Goal: Task Accomplishment & Management: Complete application form

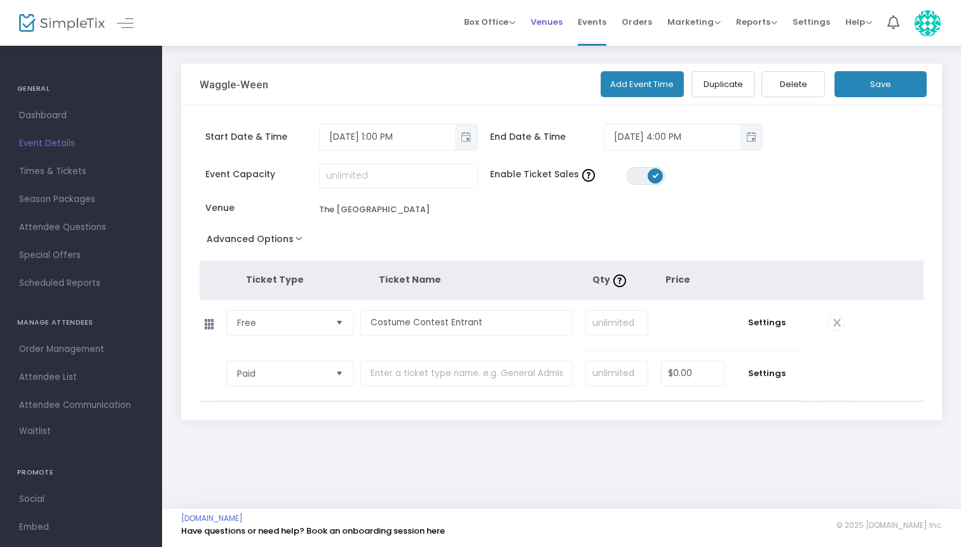
click at [557, 25] on span "Venues" at bounding box center [547, 22] width 32 height 32
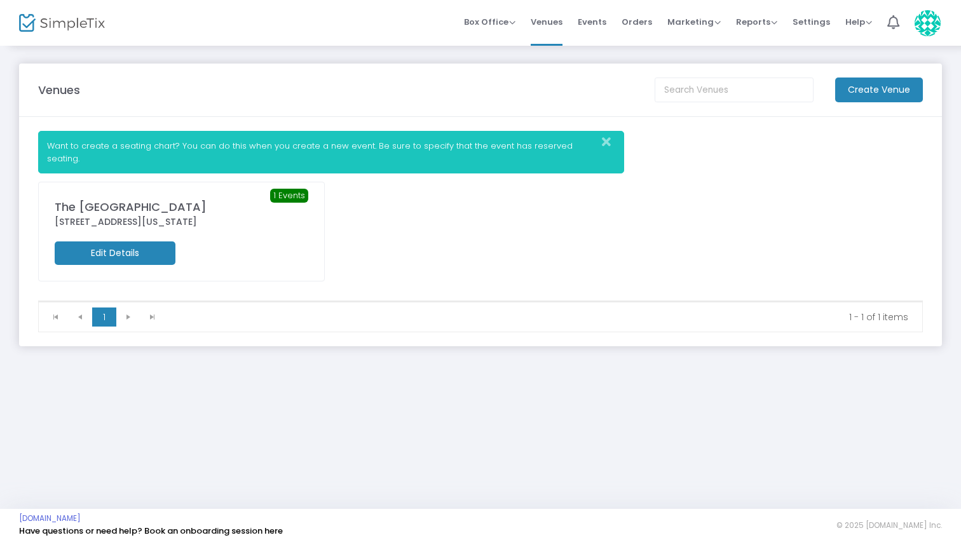
click at [606, 145] on icon "Close" at bounding box center [606, 142] width 9 height 13
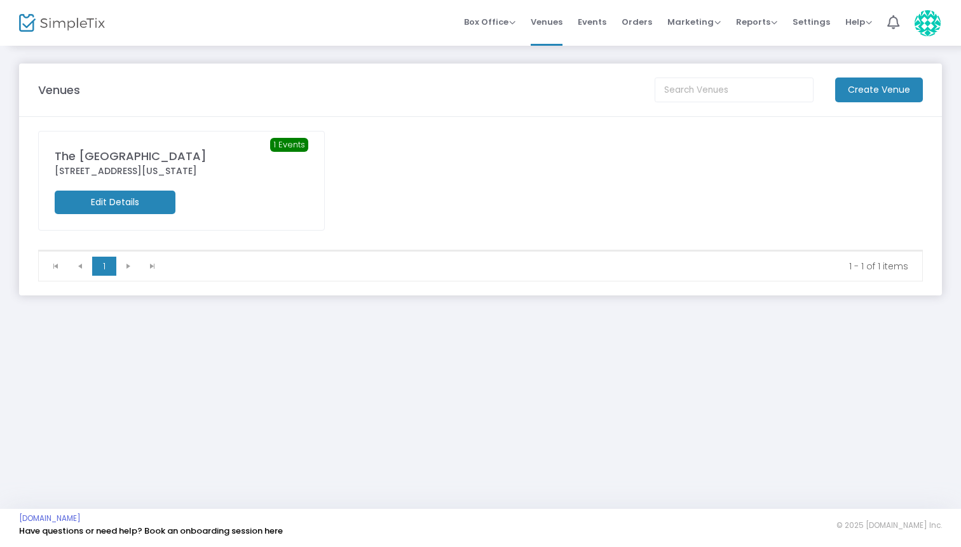
click at [174, 153] on div "The [GEOGRAPHIC_DATA]" at bounding box center [182, 155] width 254 height 17
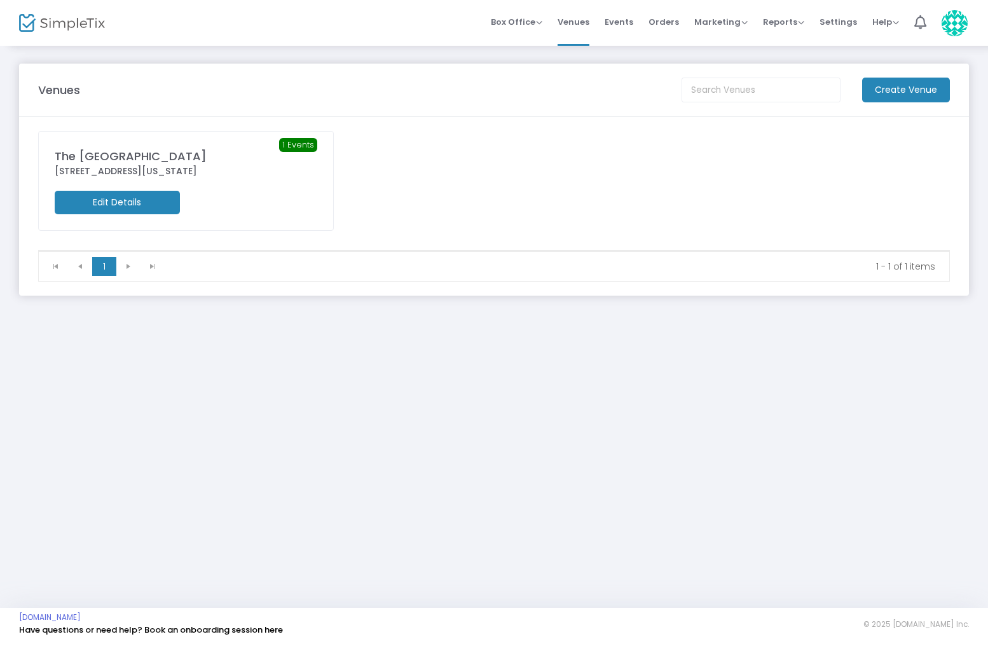
click at [198, 160] on div "The [GEOGRAPHIC_DATA]" at bounding box center [186, 155] width 262 height 17
click at [610, 22] on span "Events" at bounding box center [618, 22] width 29 height 32
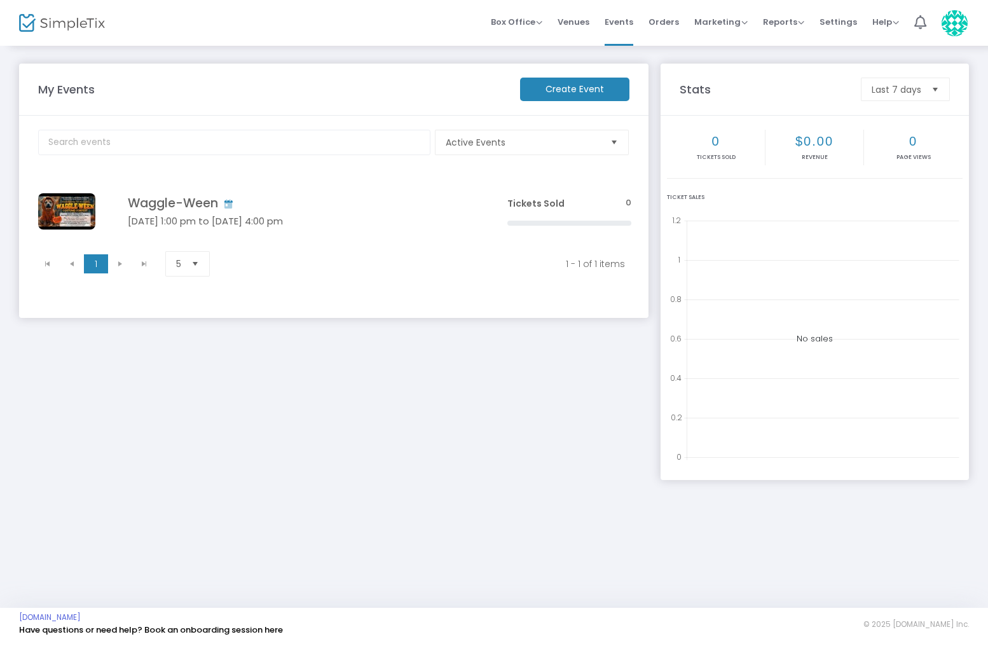
drag, startPoint x: 253, startPoint y: 262, endPoint x: 339, endPoint y: 655, distance: 402.1
click at [339, 547] on html "Processing... please wait Box Office Sell Tickets Bookings Sell Season Pass Ven…" at bounding box center [494, 323] width 988 height 646
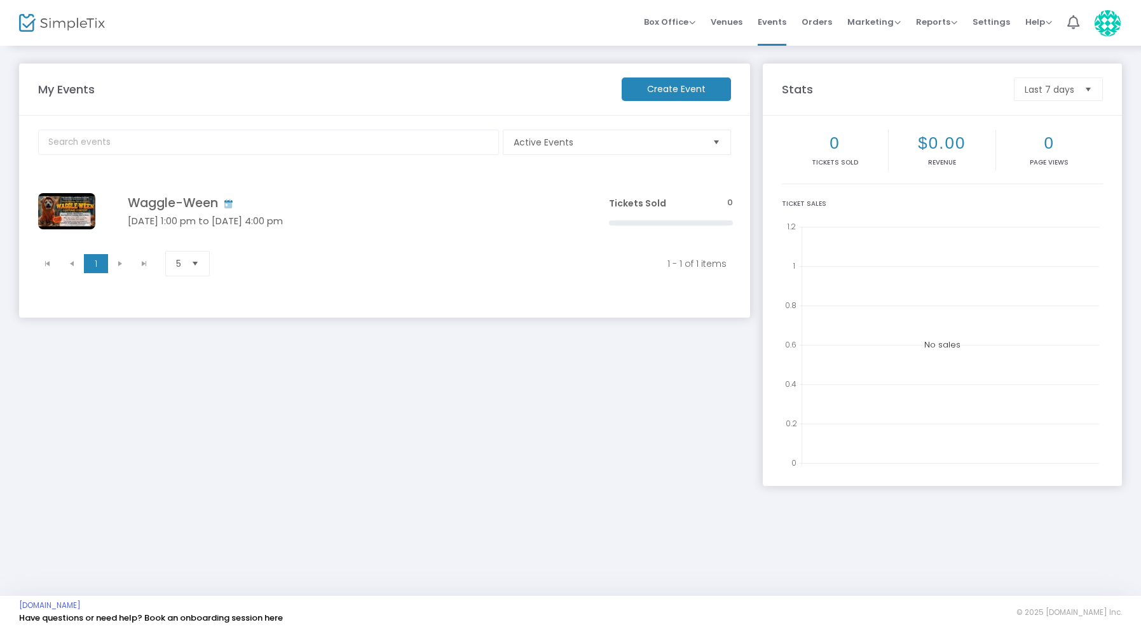
click at [653, 87] on m-button "Create Event" at bounding box center [676, 90] width 109 height 24
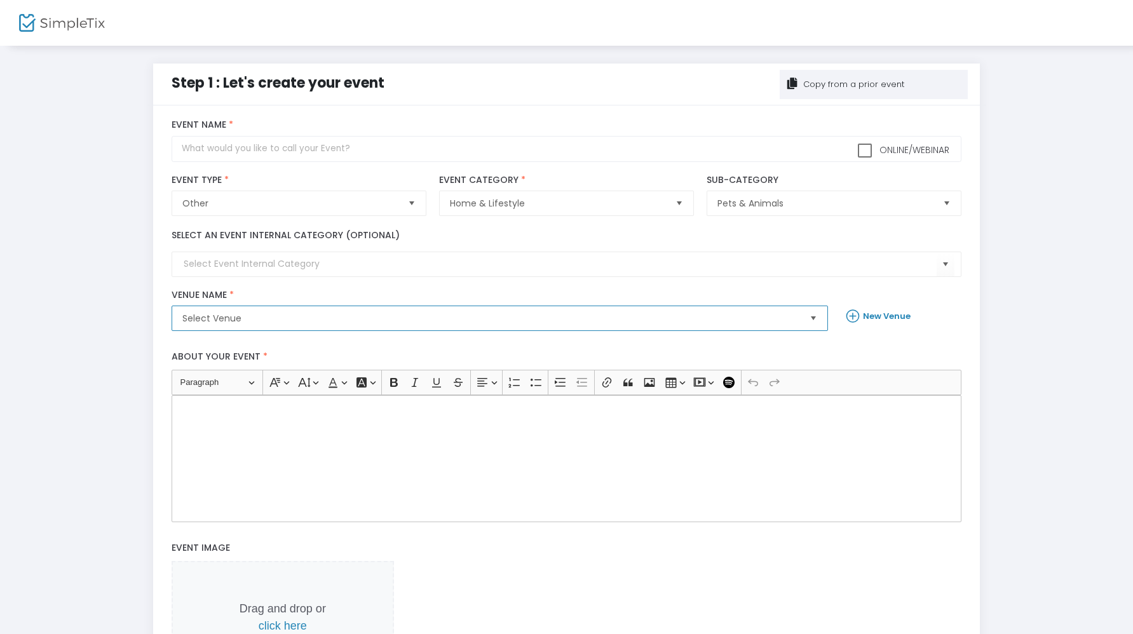
click at [264, 316] on span "Select Venue" at bounding box center [490, 318] width 617 height 13
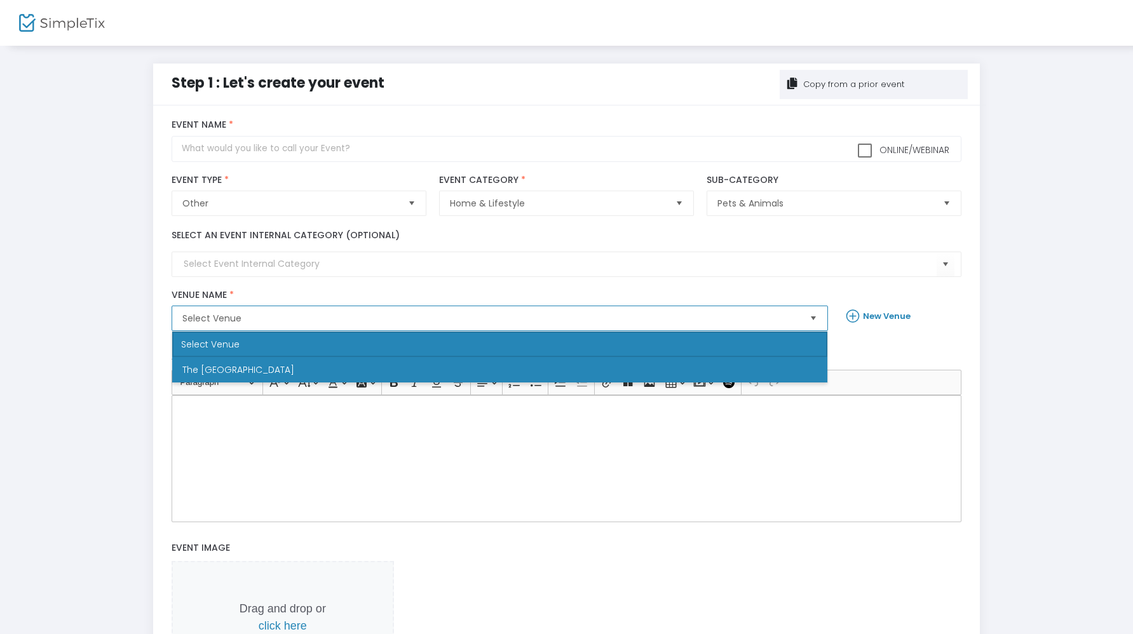
click at [245, 369] on span "The [GEOGRAPHIC_DATA]" at bounding box center [238, 370] width 112 height 13
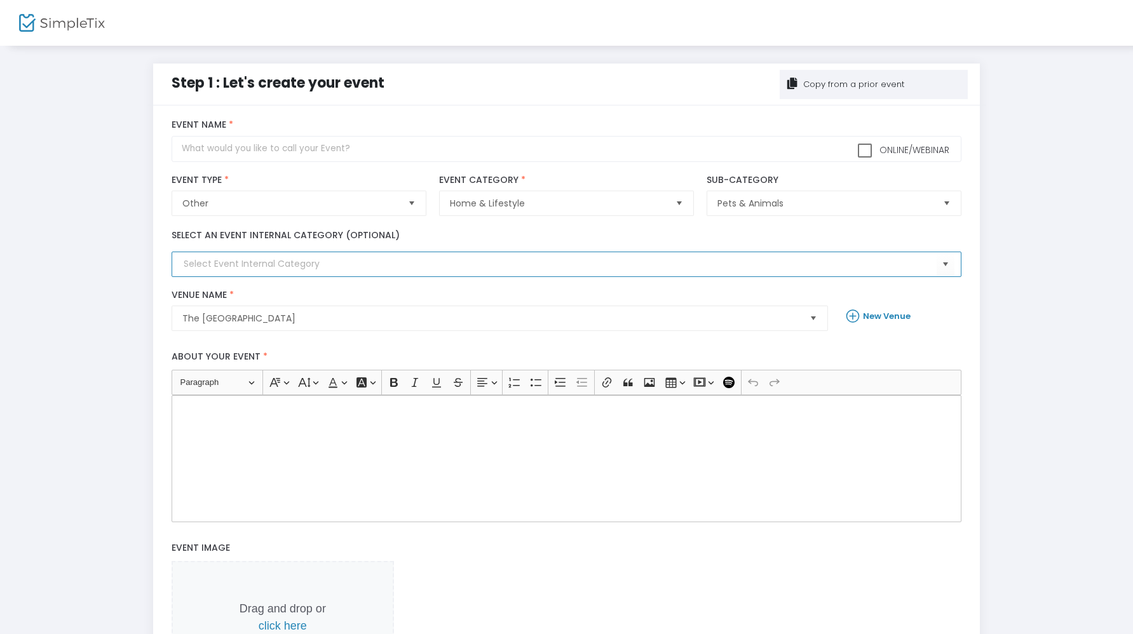
click at [265, 261] on input at bounding box center [560, 263] width 753 height 13
click at [949, 262] on span "Select" at bounding box center [945, 264] width 21 height 21
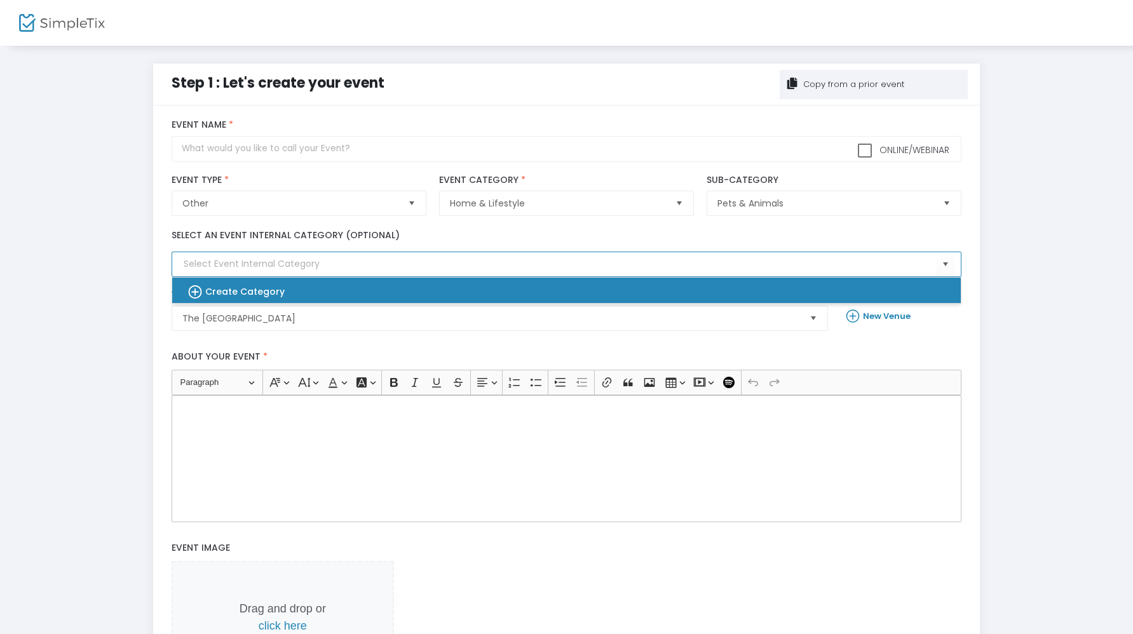
click at [245, 295] on b "Create Category" at bounding box center [244, 291] width 79 height 13
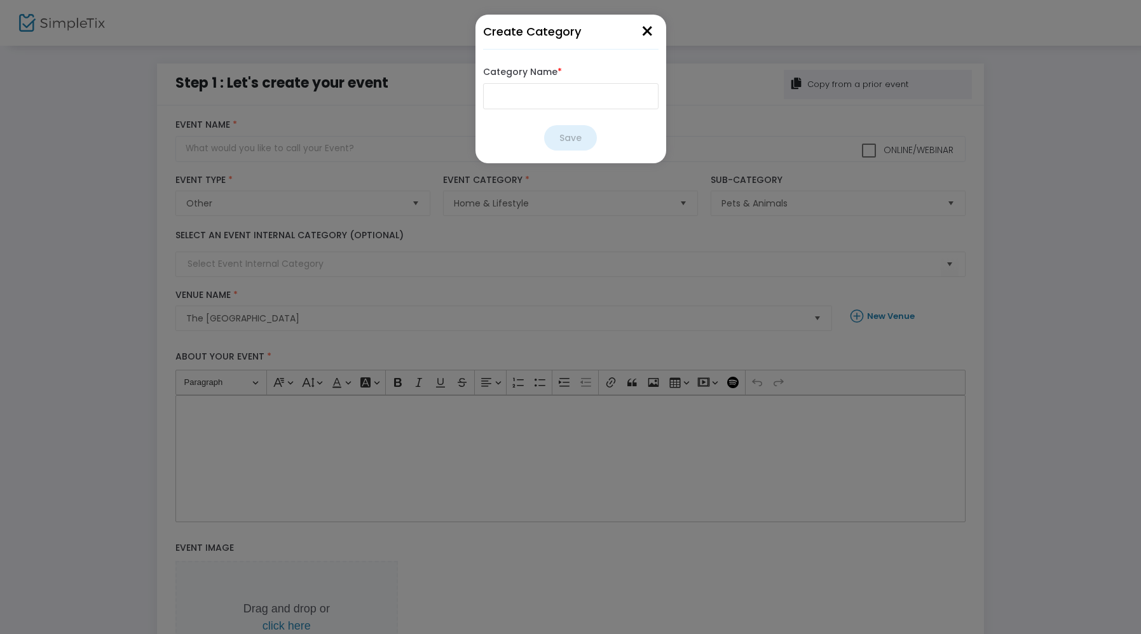
click at [645, 33] on button "×" at bounding box center [647, 32] width 22 height 35
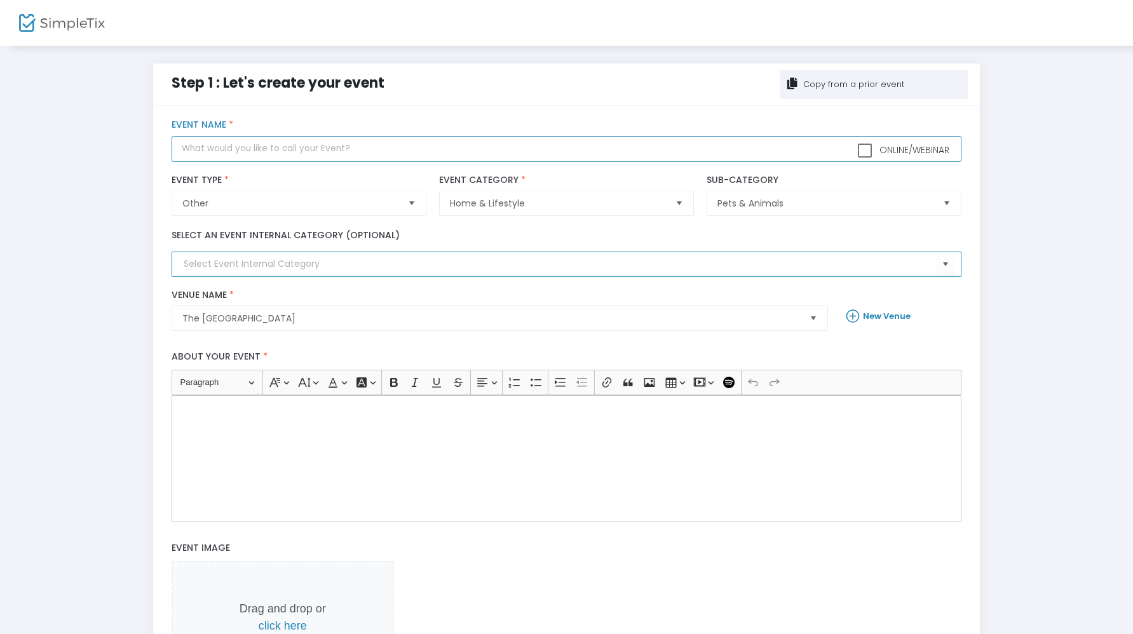
click at [300, 147] on input "text" at bounding box center [567, 149] width 790 height 26
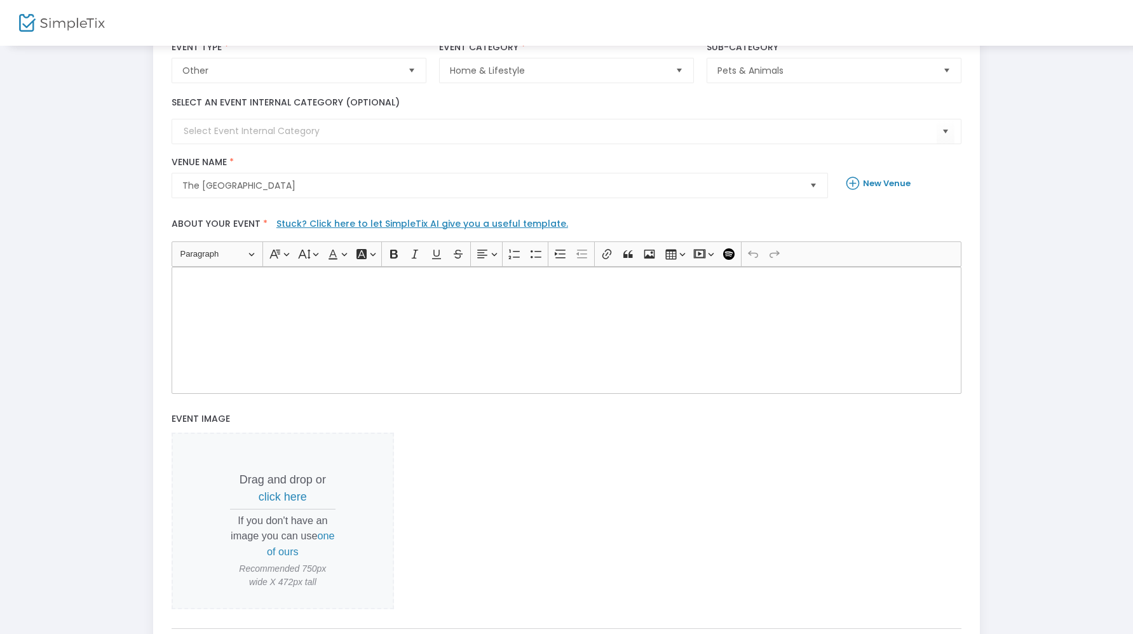
scroll to position [154, 0]
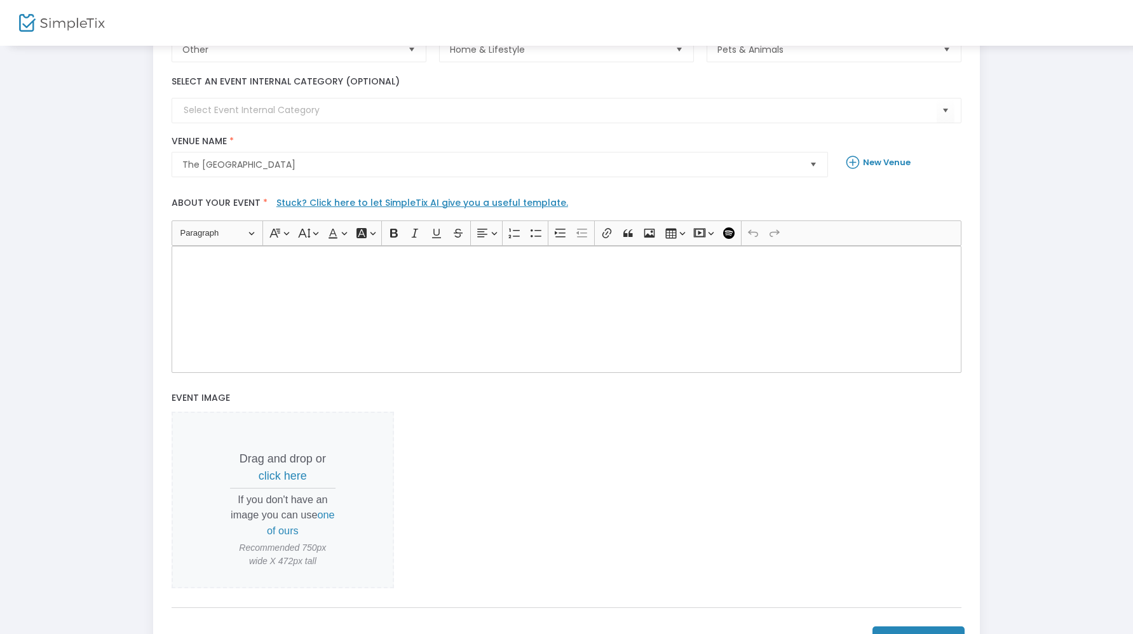
type input "Waggle-Ween Vendor Booths"
click at [208, 270] on div "Rich Text Editor, main" at bounding box center [567, 309] width 790 height 127
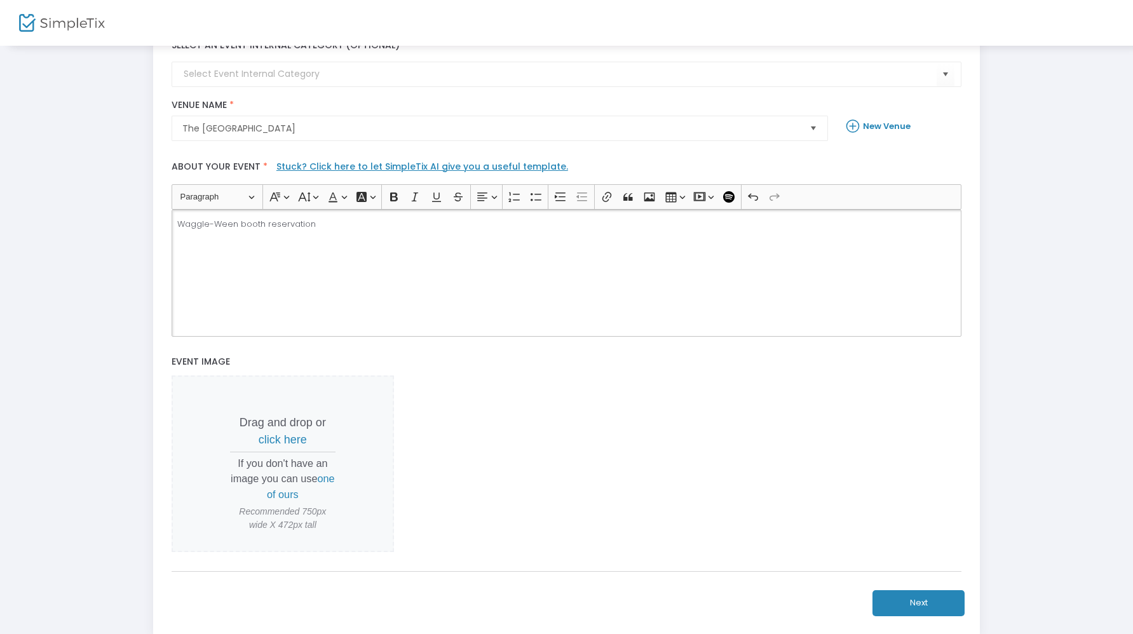
scroll to position [198, 0]
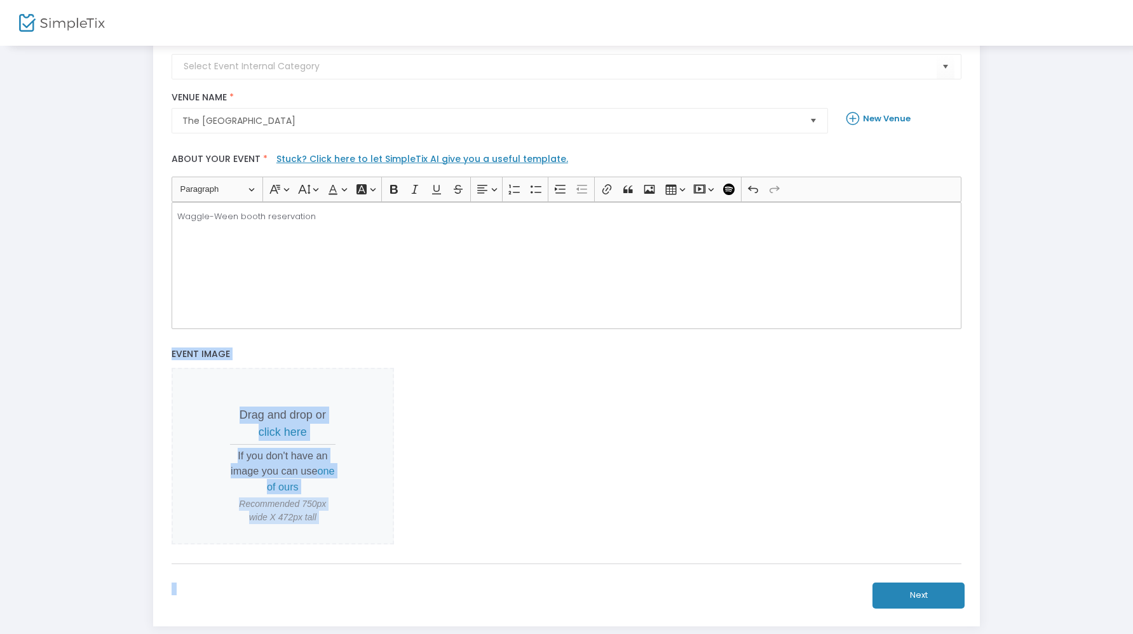
drag, startPoint x: 491, startPoint y: 624, endPoint x: 493, endPoint y: 567, distance: 57.2
click at [493, 547] on div "title : Waggle-Ween Vendor Booths Valid : true Required : false venueId : 67499…" at bounding box center [566, 267] width 827 height 719
click at [931, 547] on button "Next" at bounding box center [919, 596] width 92 height 26
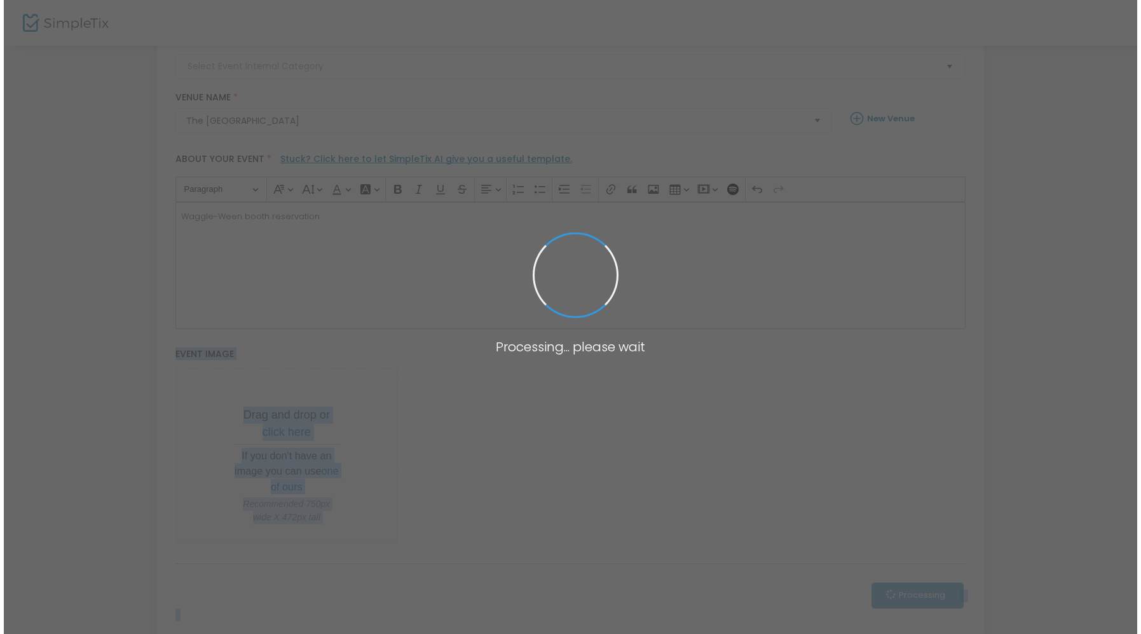
scroll to position [0, 0]
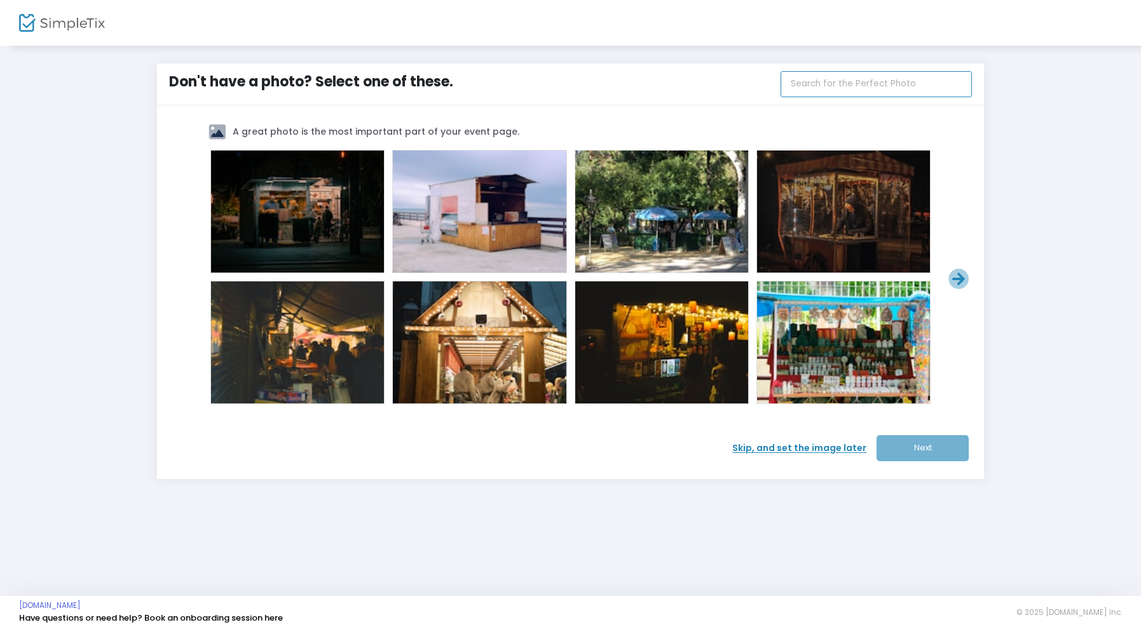
click at [854, 86] on input "text" at bounding box center [875, 84] width 191 height 26
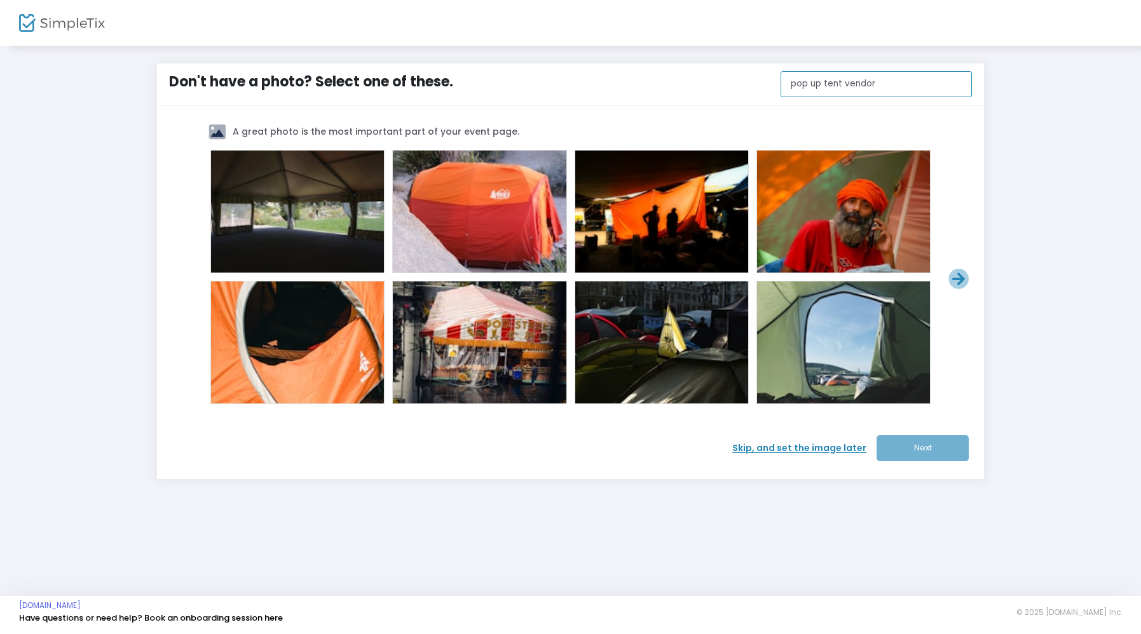
click at [853, 86] on input "pop up tent vendor" at bounding box center [875, 84] width 191 height 26
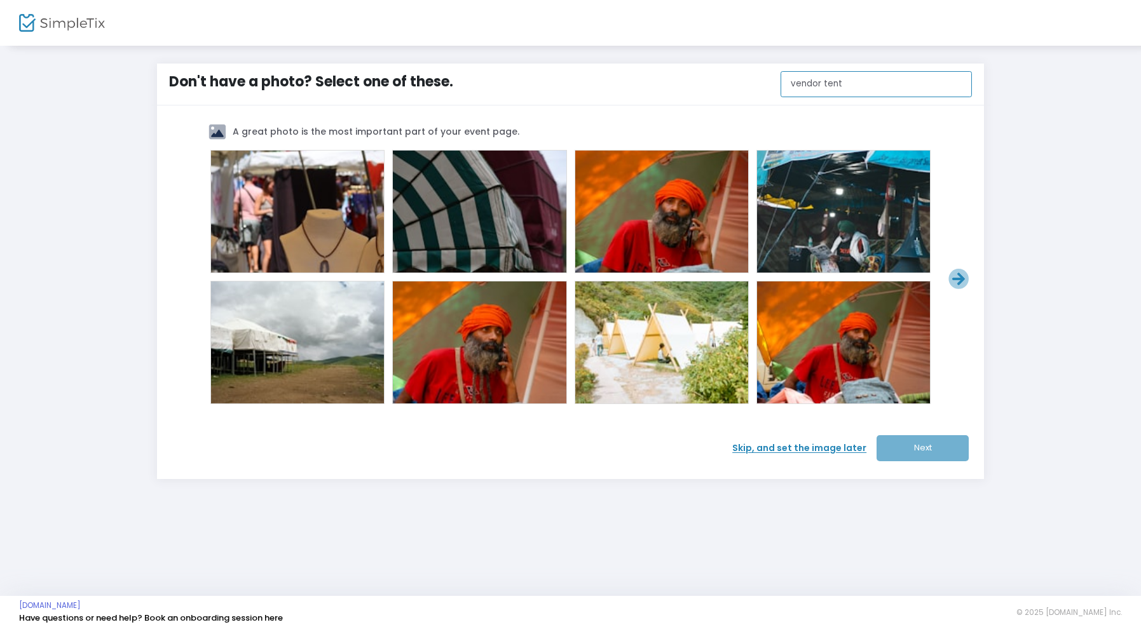
click at [853, 86] on input "vendor tent" at bounding box center [875, 84] width 191 height 26
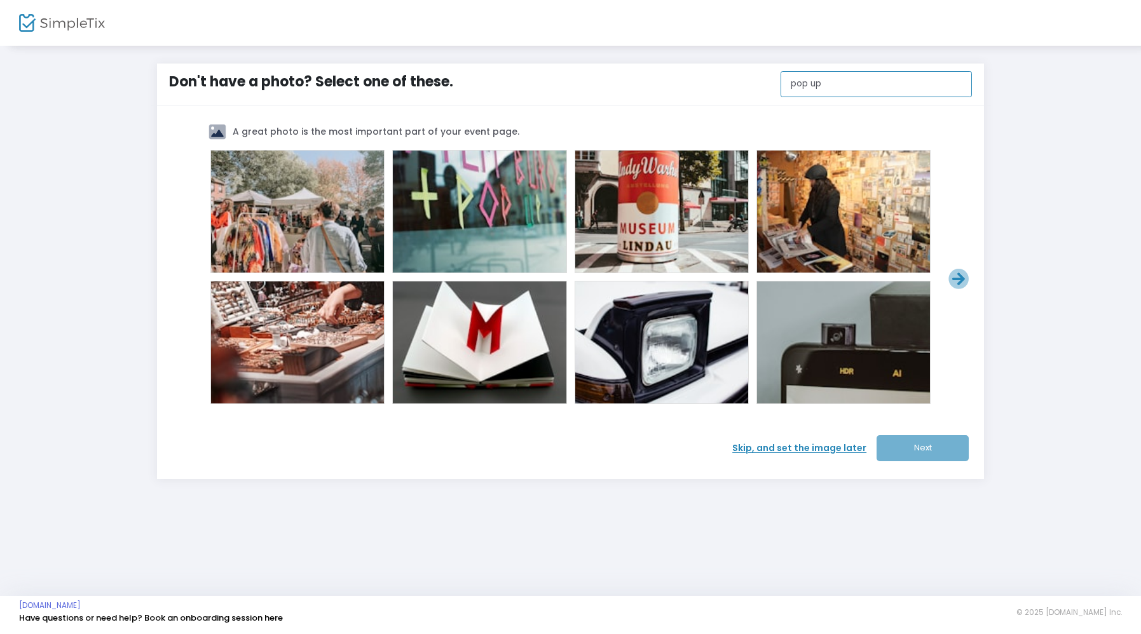
click at [821, 83] on input "pop up" at bounding box center [875, 84] width 191 height 26
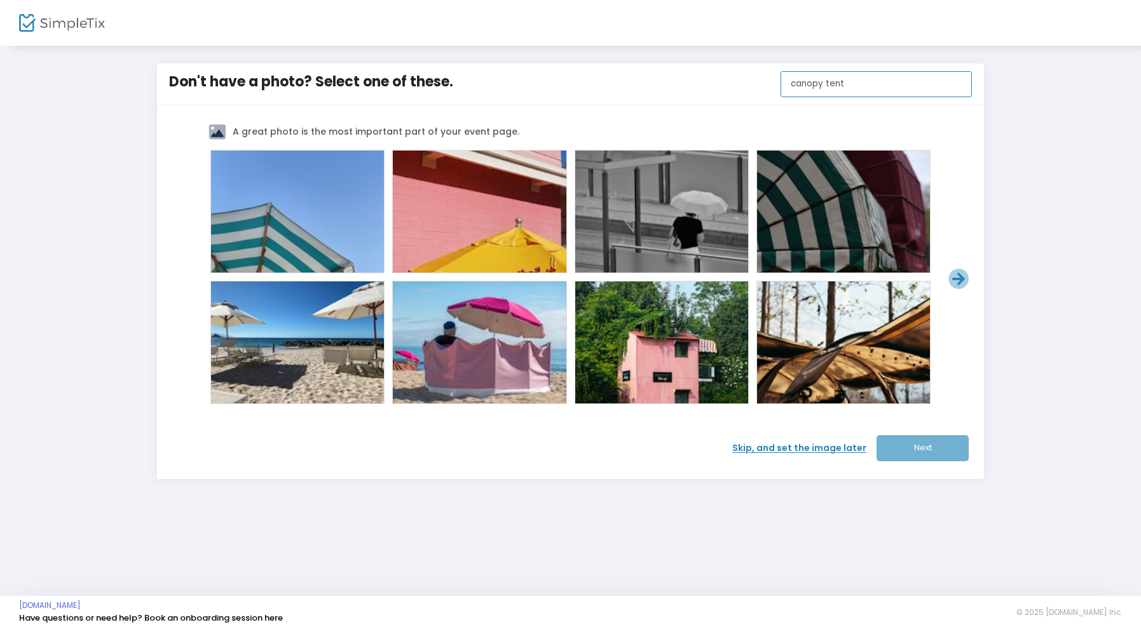
click at [834, 81] on input "canopy tent" at bounding box center [875, 84] width 191 height 26
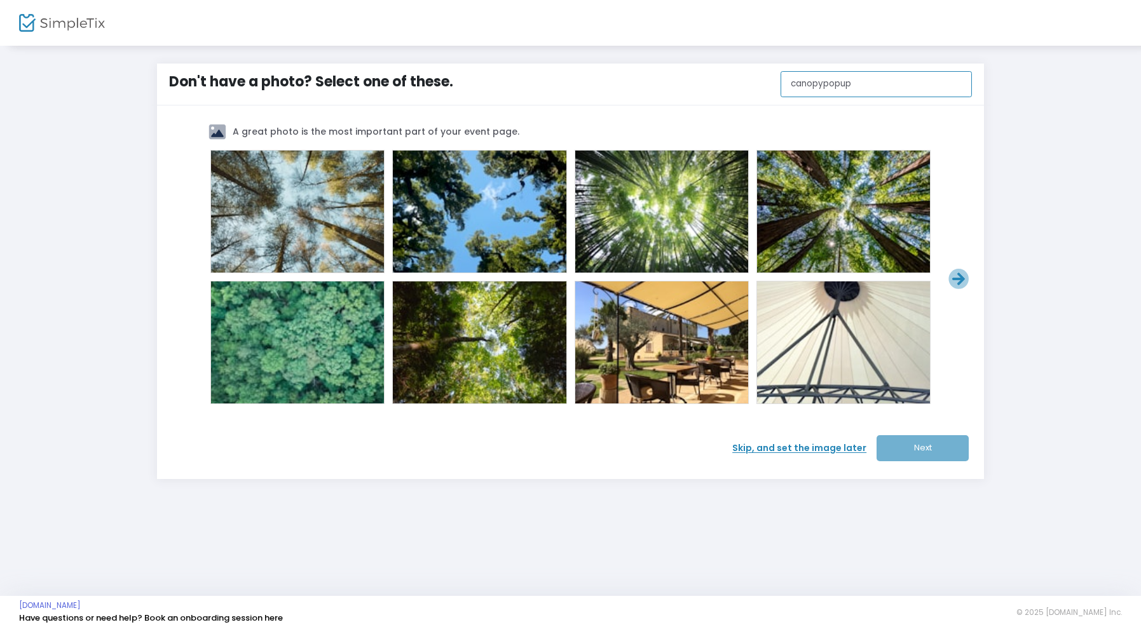
type input "canopypopup"
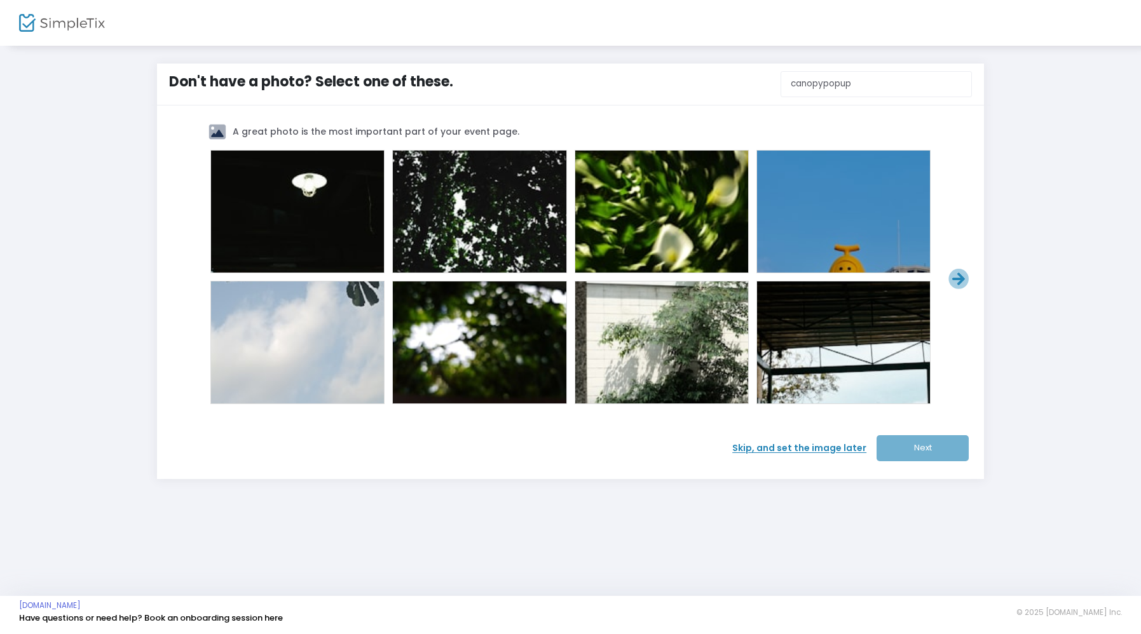
click at [804, 446] on span "Skip, and set the image later" at bounding box center [804, 448] width 144 height 13
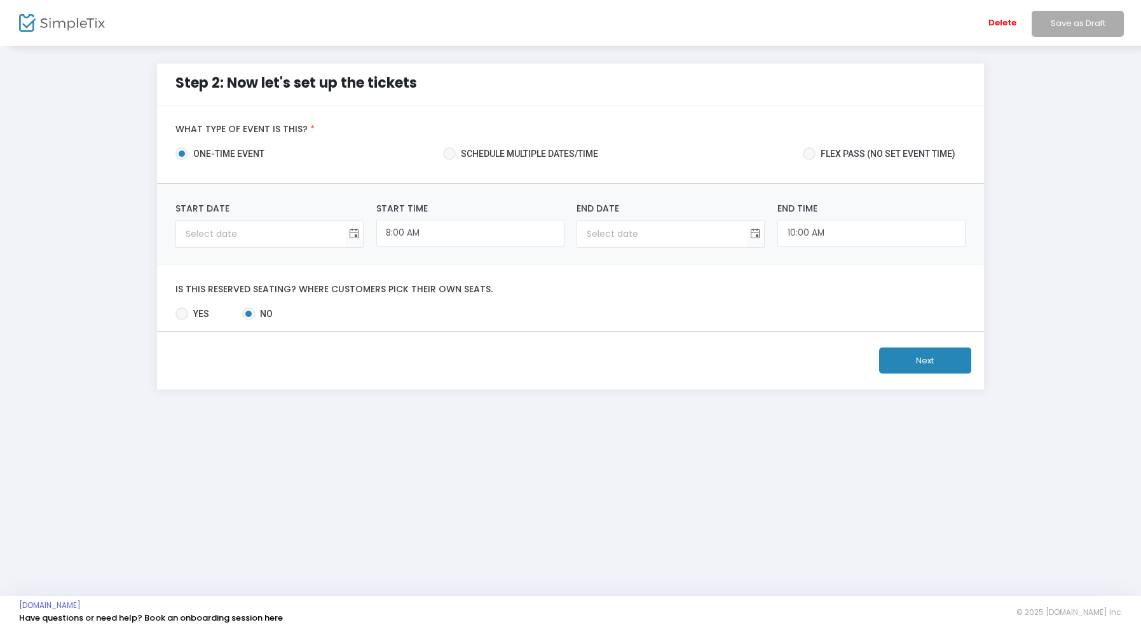
click at [187, 318] on span at bounding box center [181, 314] width 13 height 13
click at [182, 320] on input "Yes" at bounding box center [181, 320] width 1 height 1
radio input "true"
click at [425, 234] on input "8:00 AM" at bounding box center [470, 233] width 188 height 27
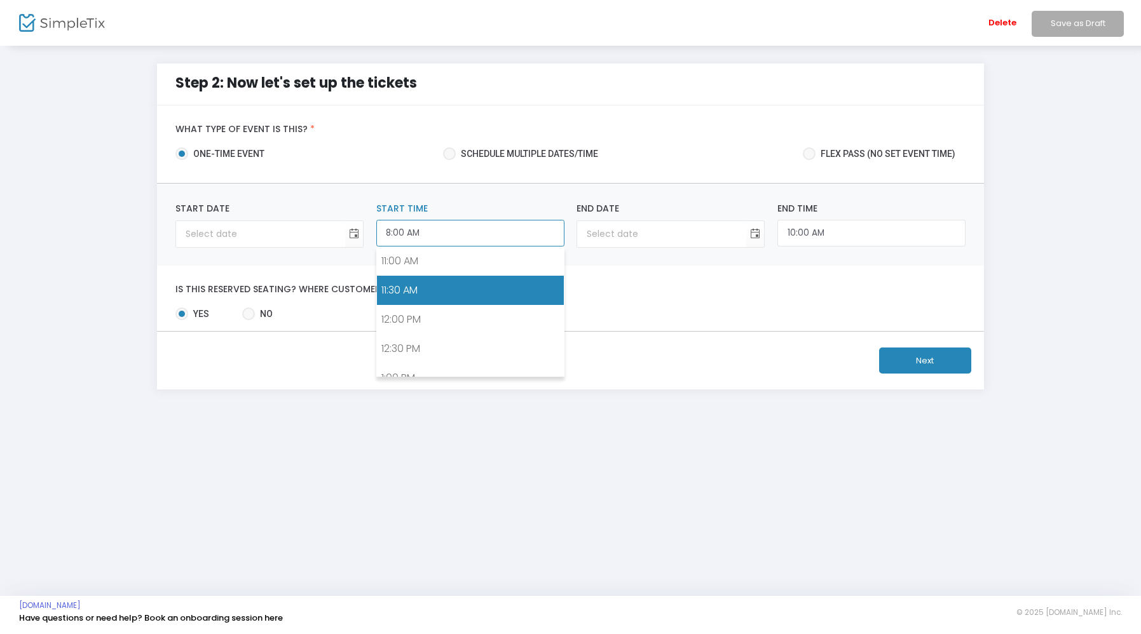
scroll to position [637, 0]
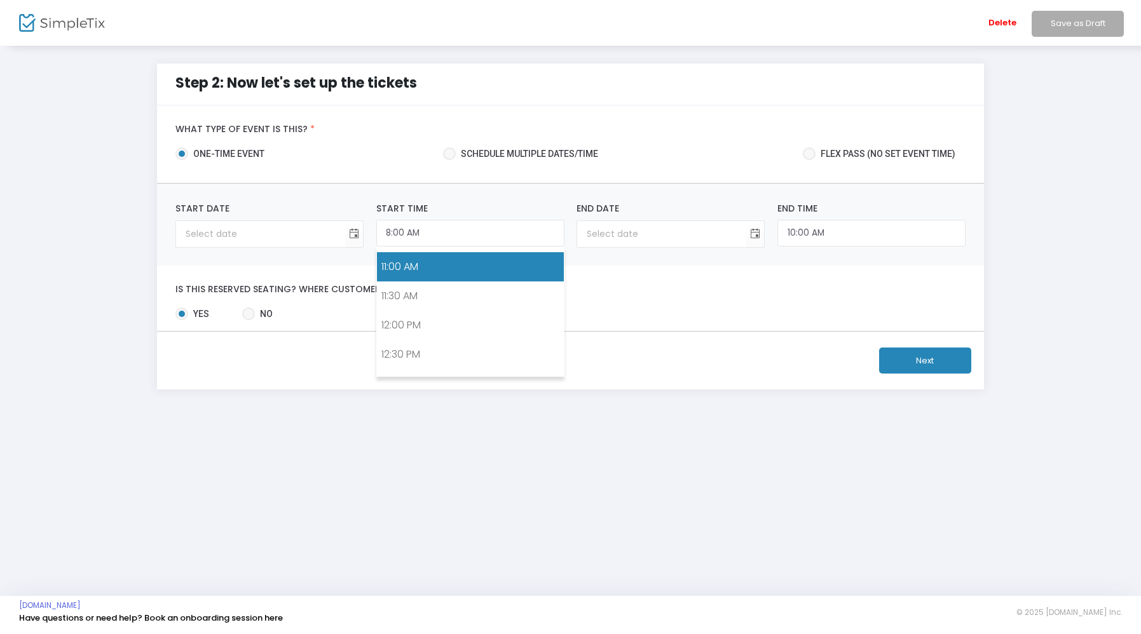
click at [423, 269] on link "11:00 AM" at bounding box center [470, 266] width 187 height 29
type input "11:00 AM"
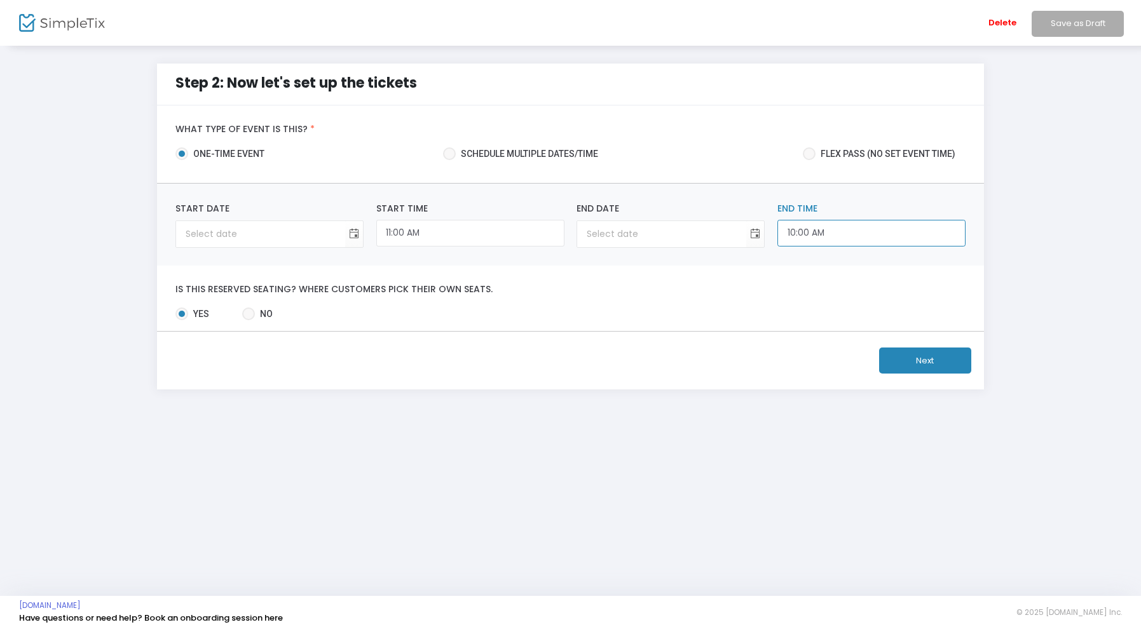
click at [837, 238] on input "10:00 AM" at bounding box center [871, 233] width 188 height 27
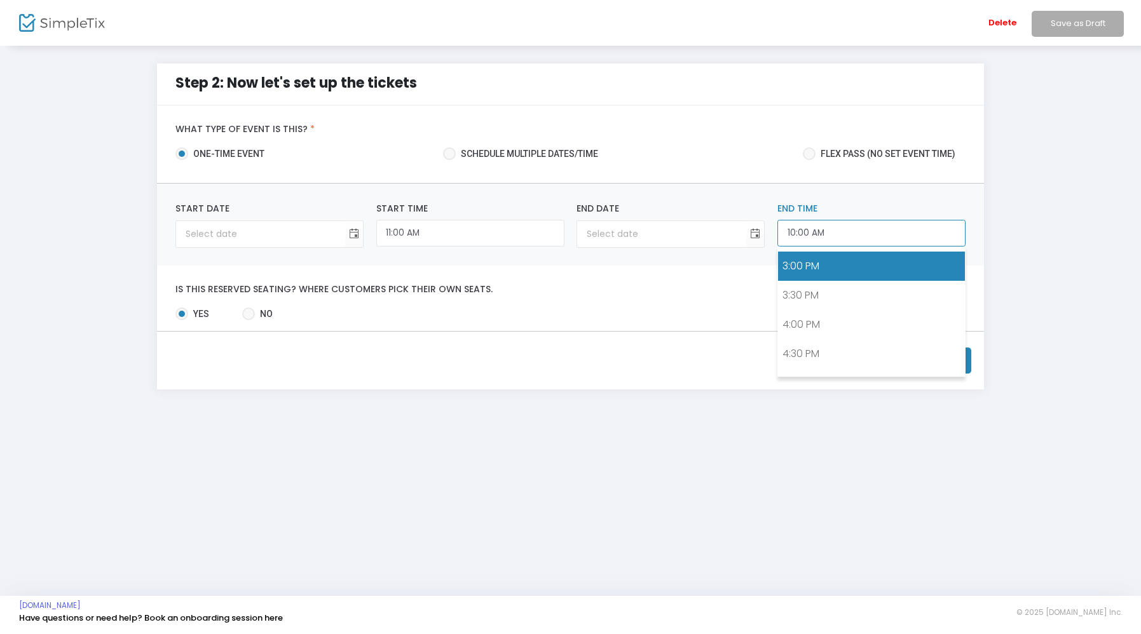
scroll to position [874, 0]
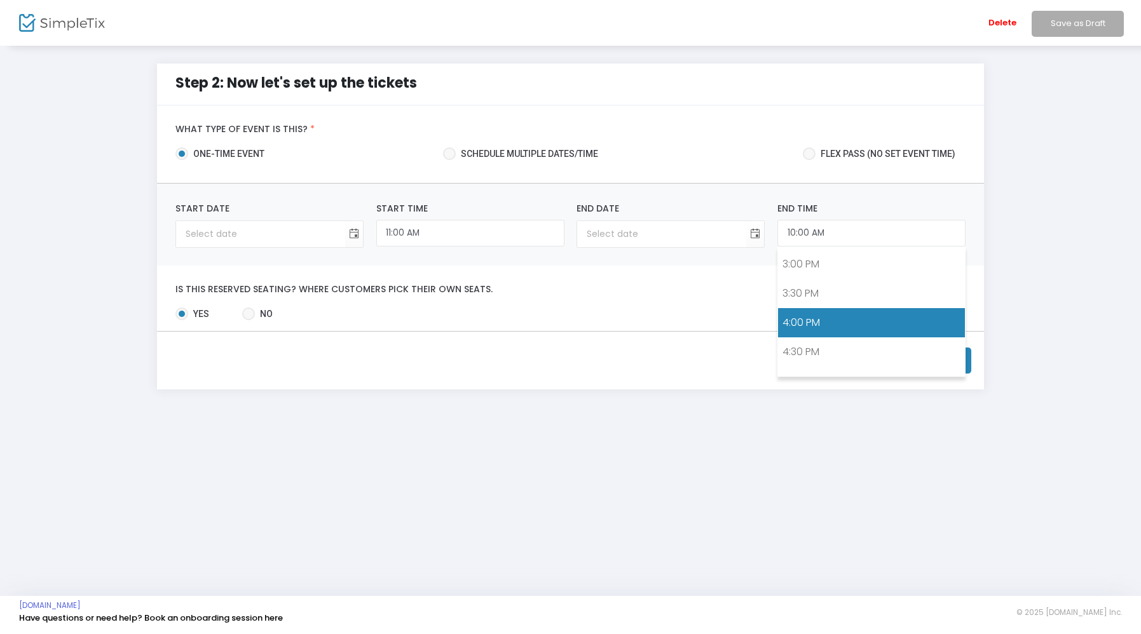
click at [810, 324] on link "4:00 PM" at bounding box center [871, 322] width 187 height 29
type input "4:00 PM"
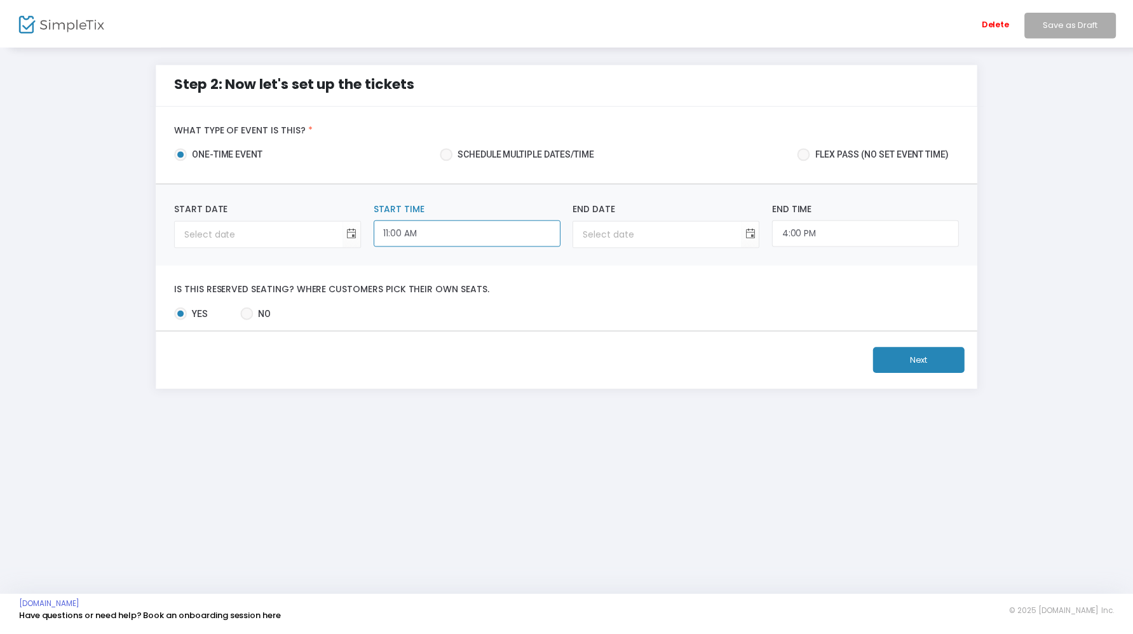
scroll to position [592, 0]
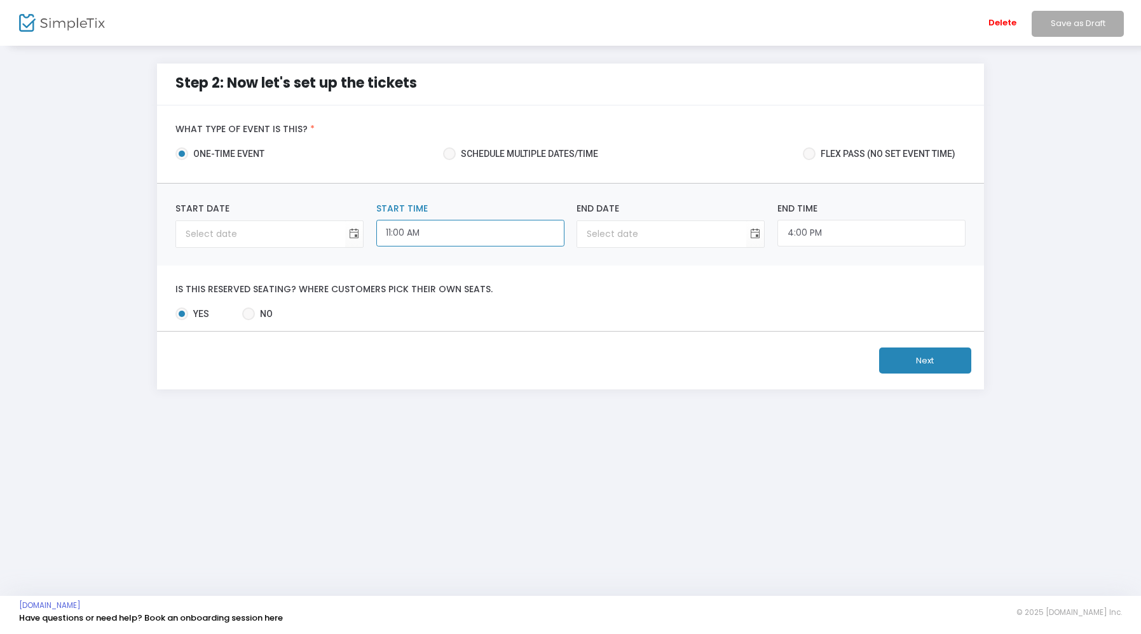
click at [477, 229] on input "11:00 AM" at bounding box center [470, 233] width 188 height 27
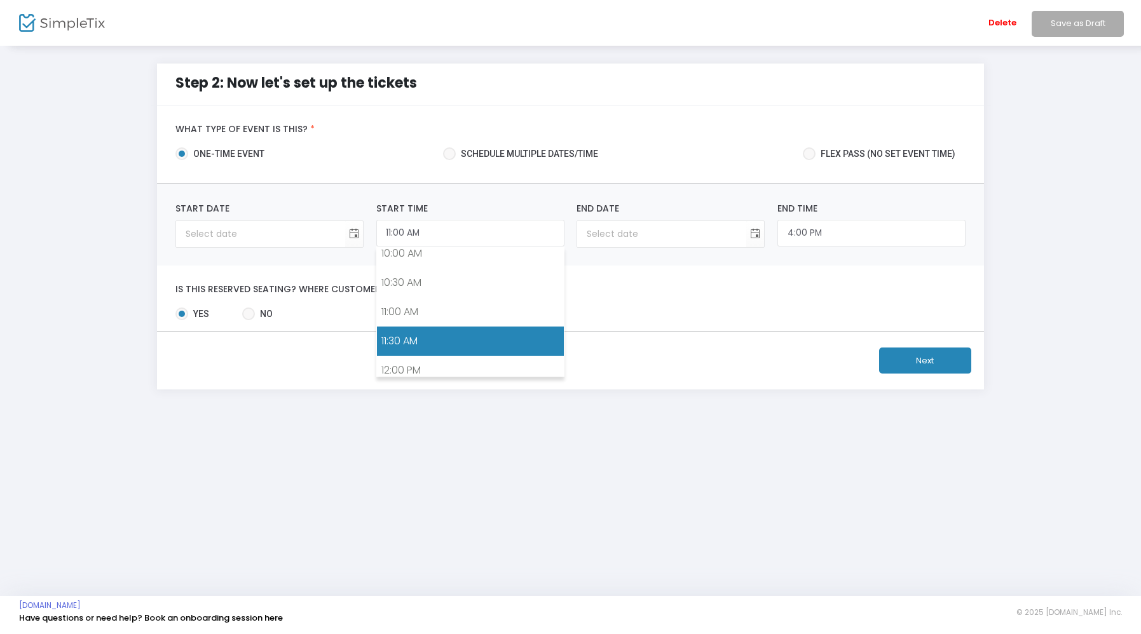
click at [432, 345] on link "11:30 AM" at bounding box center [470, 341] width 187 height 29
type input "11:30 AM"
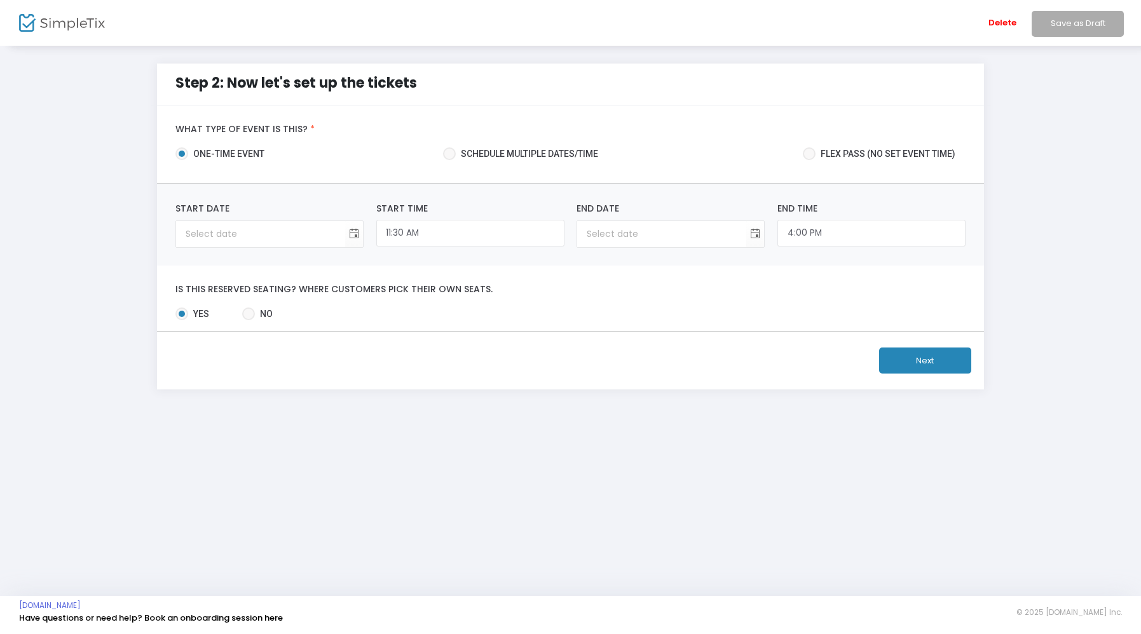
click at [623, 219] on div "End Date Required." at bounding box center [670, 225] width 188 height 46
type input "month/day/year"
click at [315, 237] on input "month/day/year" at bounding box center [260, 234] width 169 height 26
click at [355, 233] on span "Toggle calendar" at bounding box center [354, 234] width 21 height 21
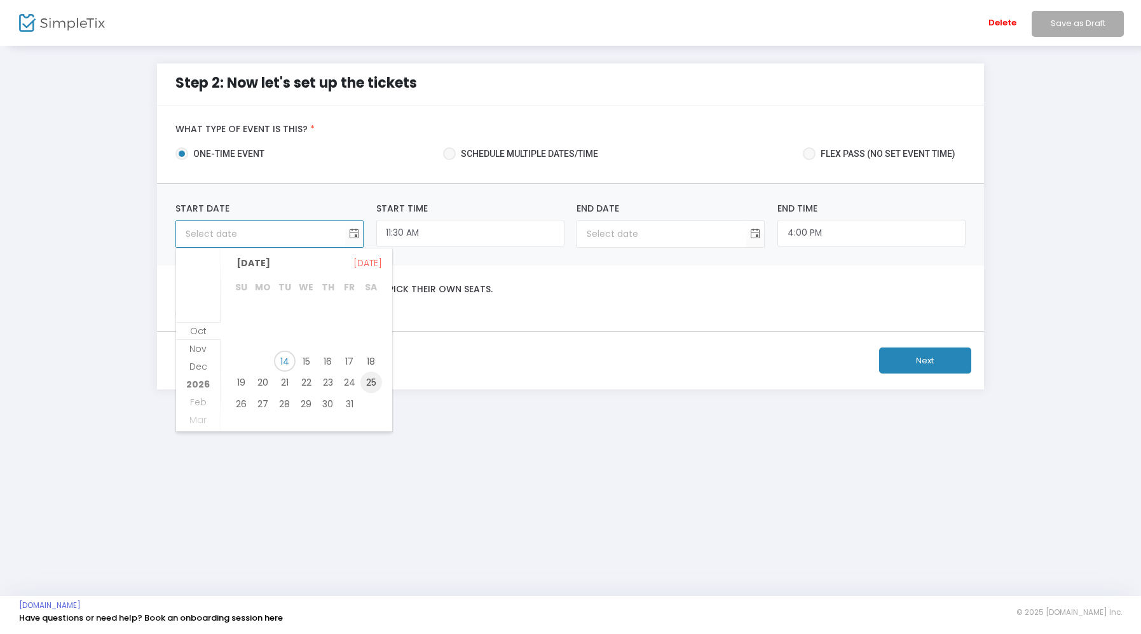
click at [369, 384] on span "25" at bounding box center [371, 383] width 22 height 22
type input "[DATE]"
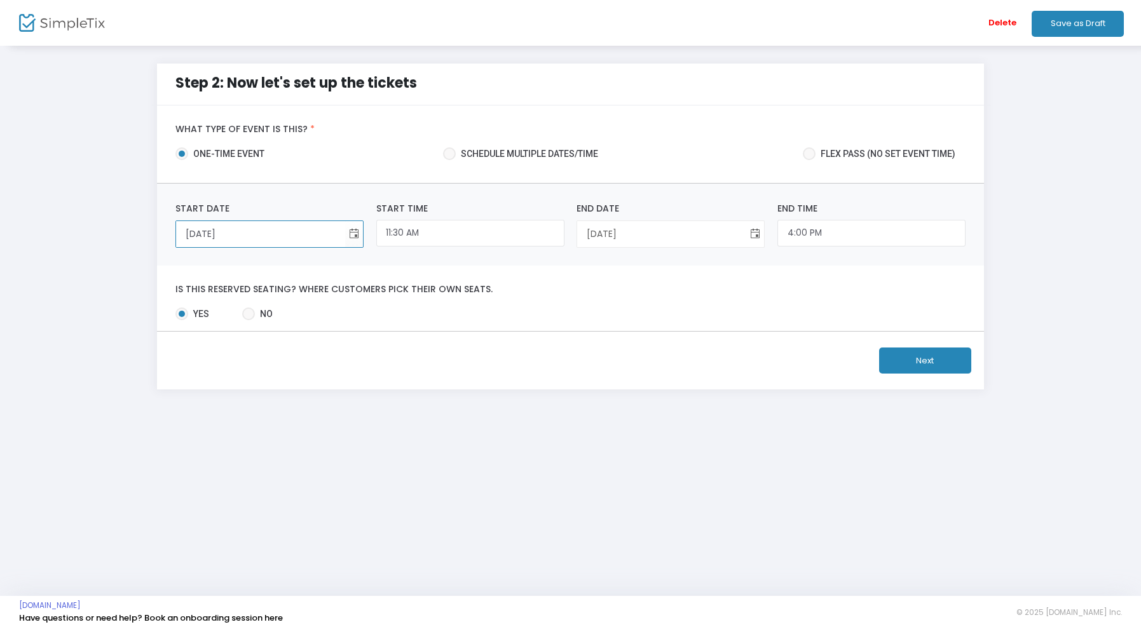
click at [756, 233] on span "Toggle calendar" at bounding box center [755, 234] width 21 height 21
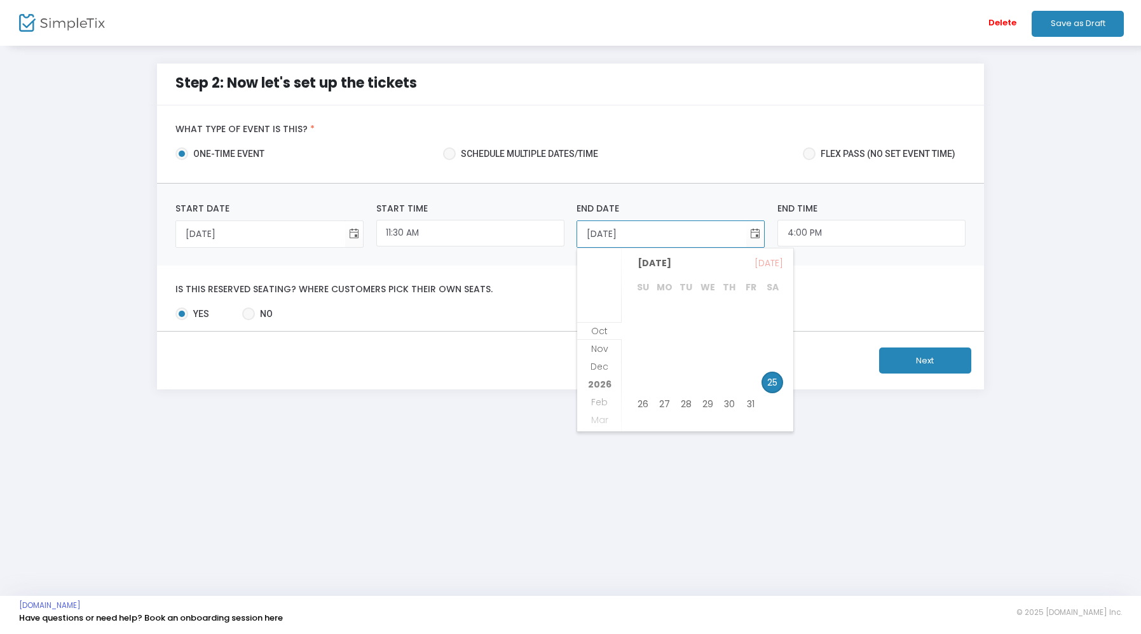
click at [772, 386] on span "25" at bounding box center [772, 383] width 22 height 22
click at [913, 357] on button "Next" at bounding box center [925, 361] width 92 height 26
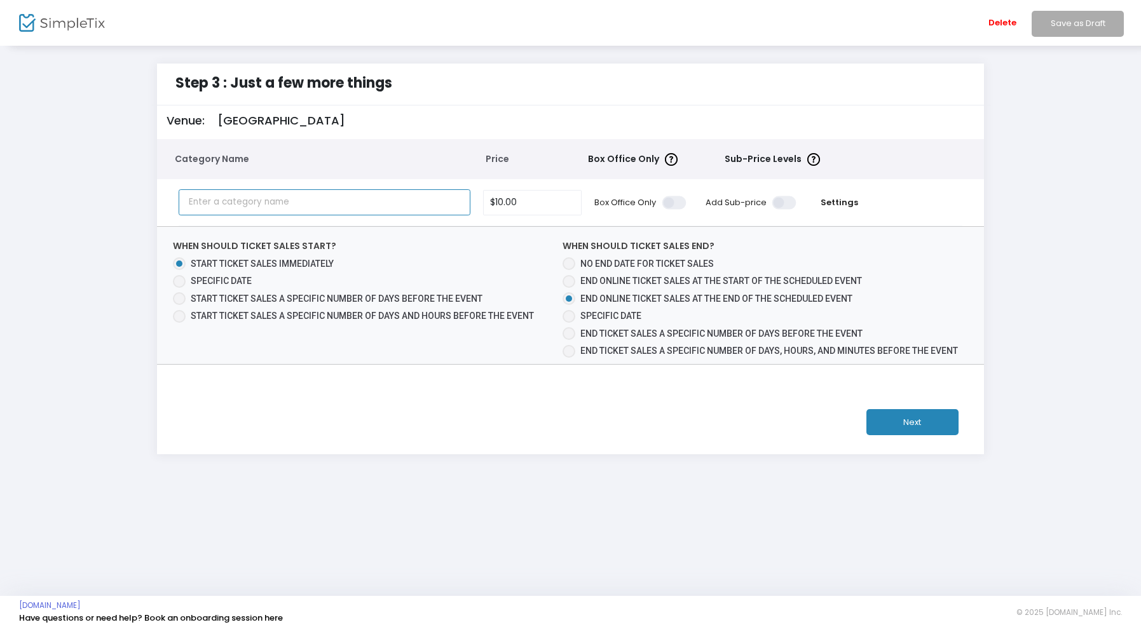
click at [423, 214] on input "text" at bounding box center [325, 202] width 292 height 26
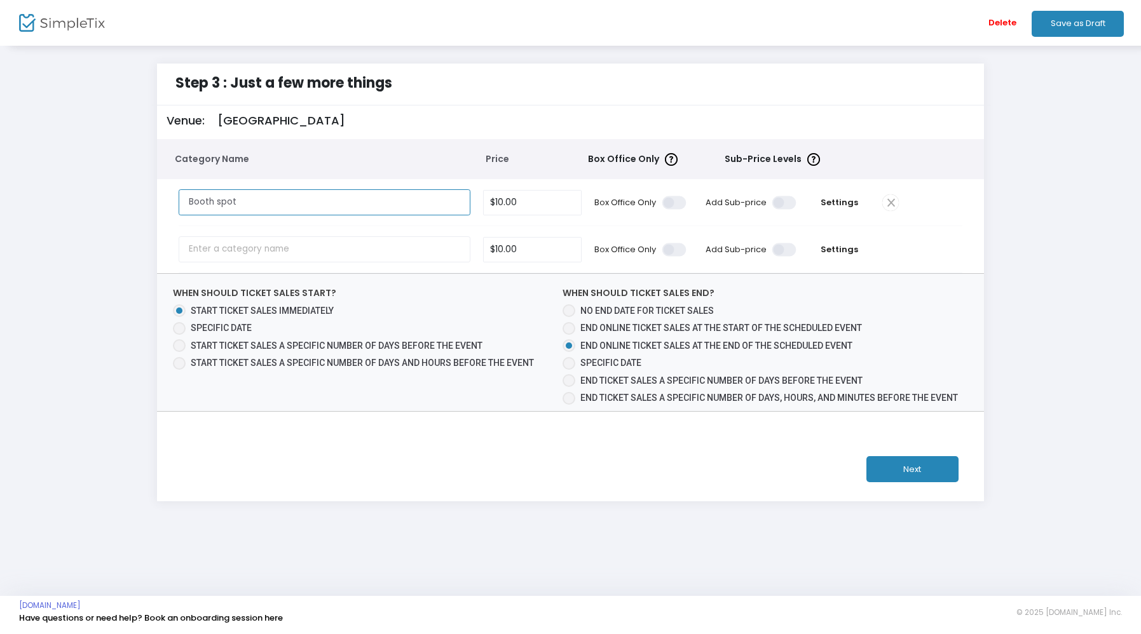
type input "Booth spot"
type input "$20.00"
click at [841, 202] on span "Settings" at bounding box center [839, 202] width 61 height 13
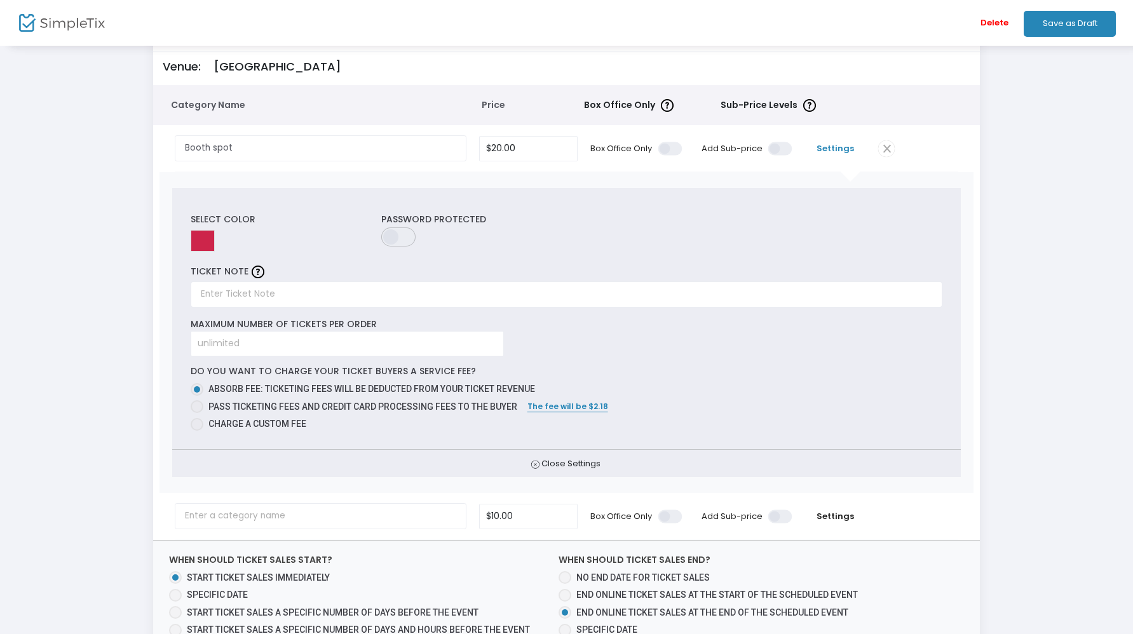
scroll to position [70, 0]
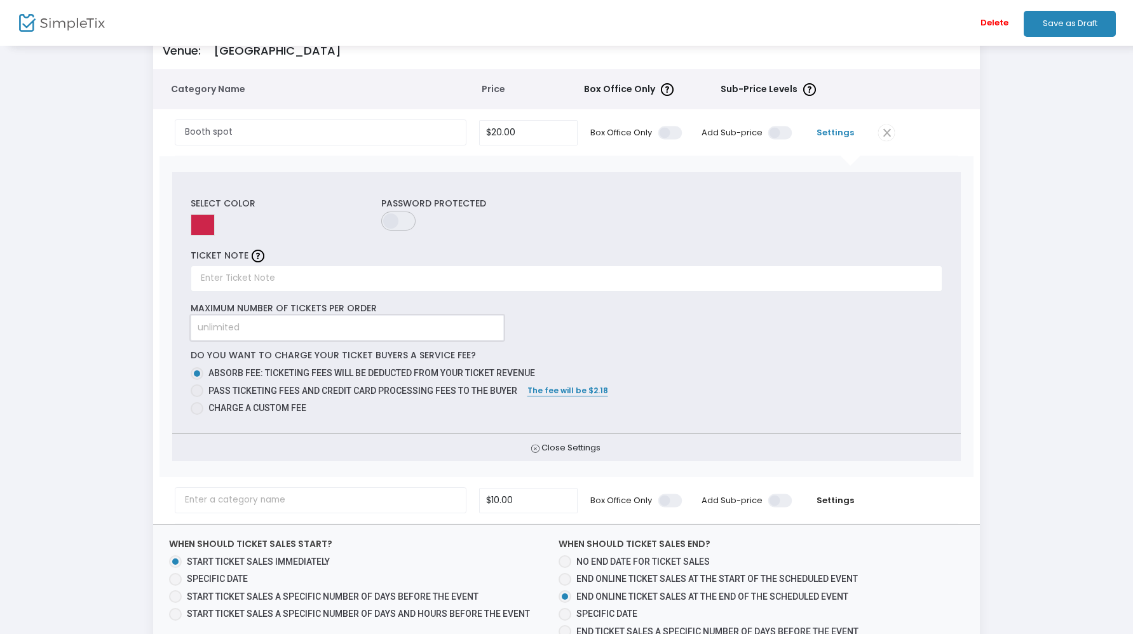
click at [301, 326] on input at bounding box center [347, 328] width 312 height 24
type input "1"
click at [465, 440] on span "Close Settings" at bounding box center [566, 448] width 789 height 28
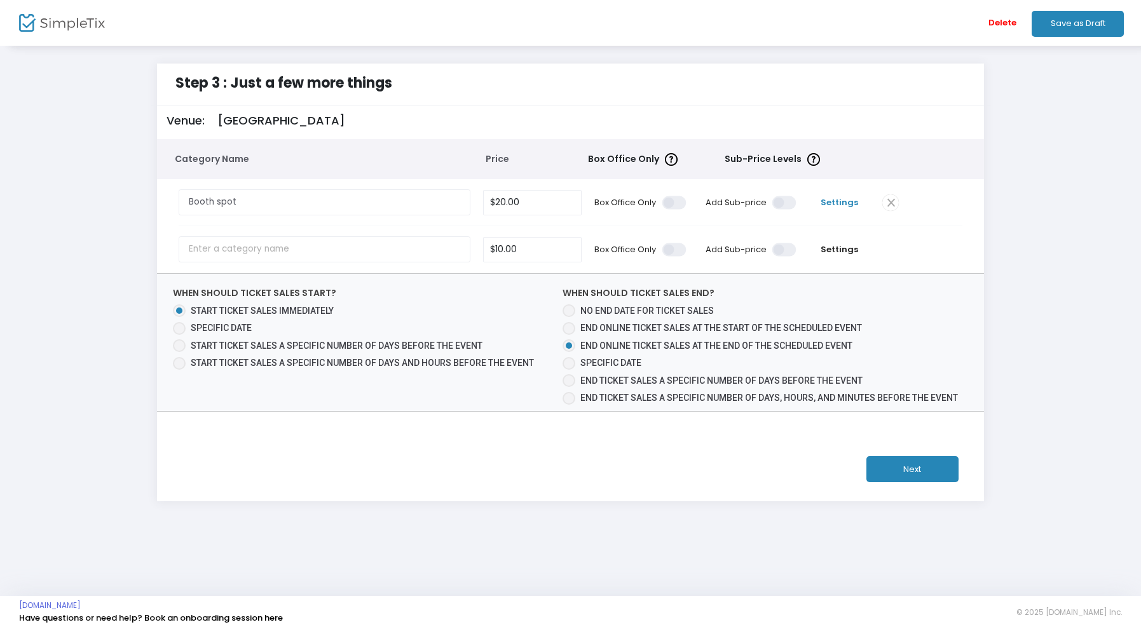
click at [838, 203] on span "Settings" at bounding box center [839, 202] width 61 height 13
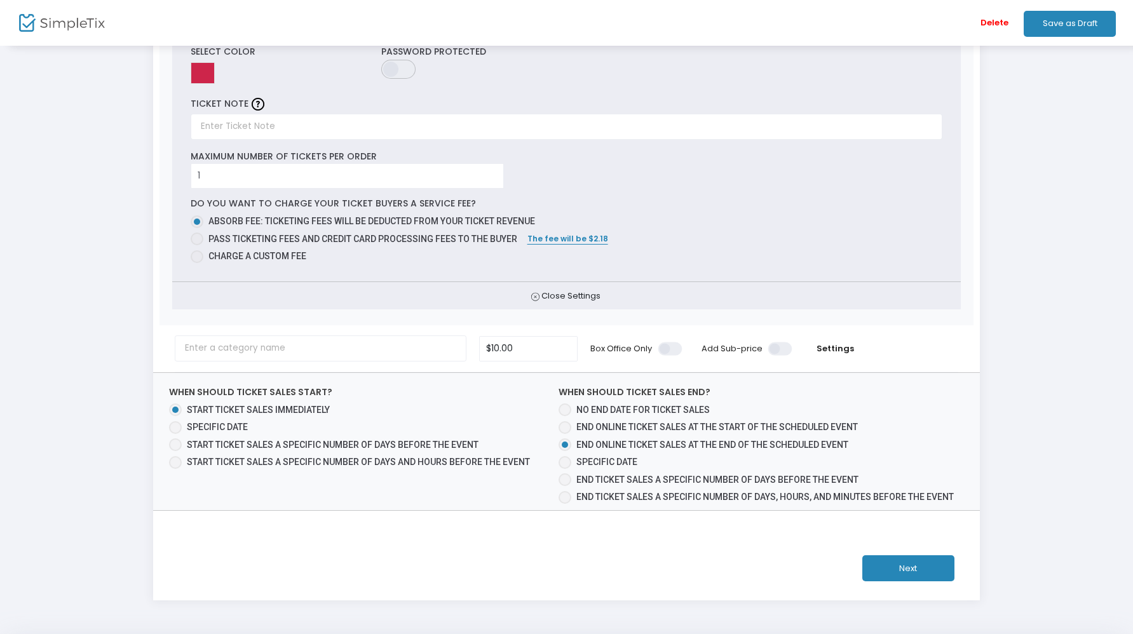
scroll to position [264, 0]
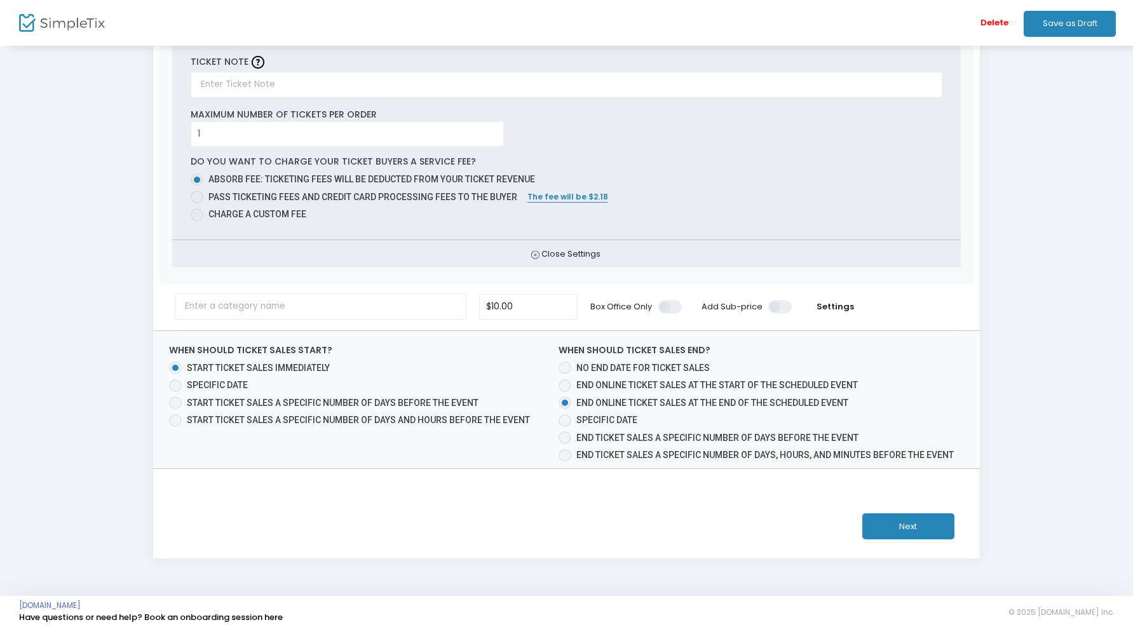
click at [902, 522] on button "Next" at bounding box center [908, 526] width 92 height 26
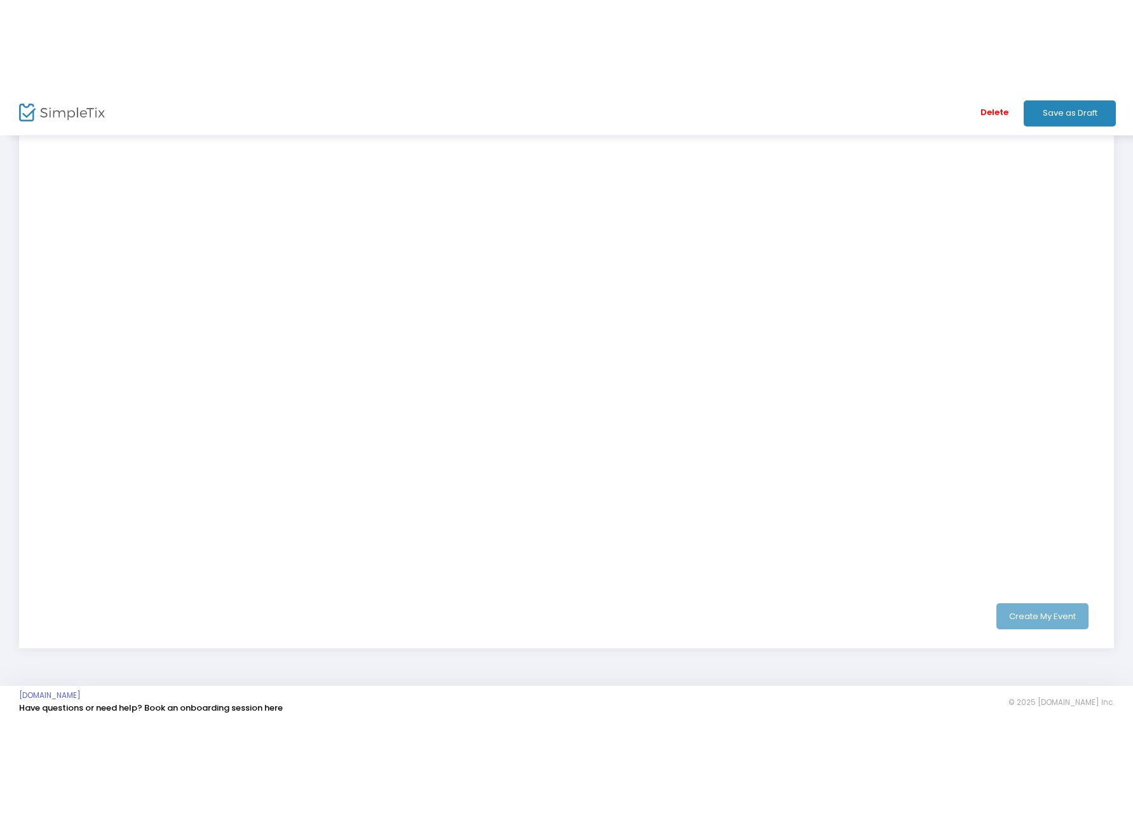
scroll to position [15, 0]
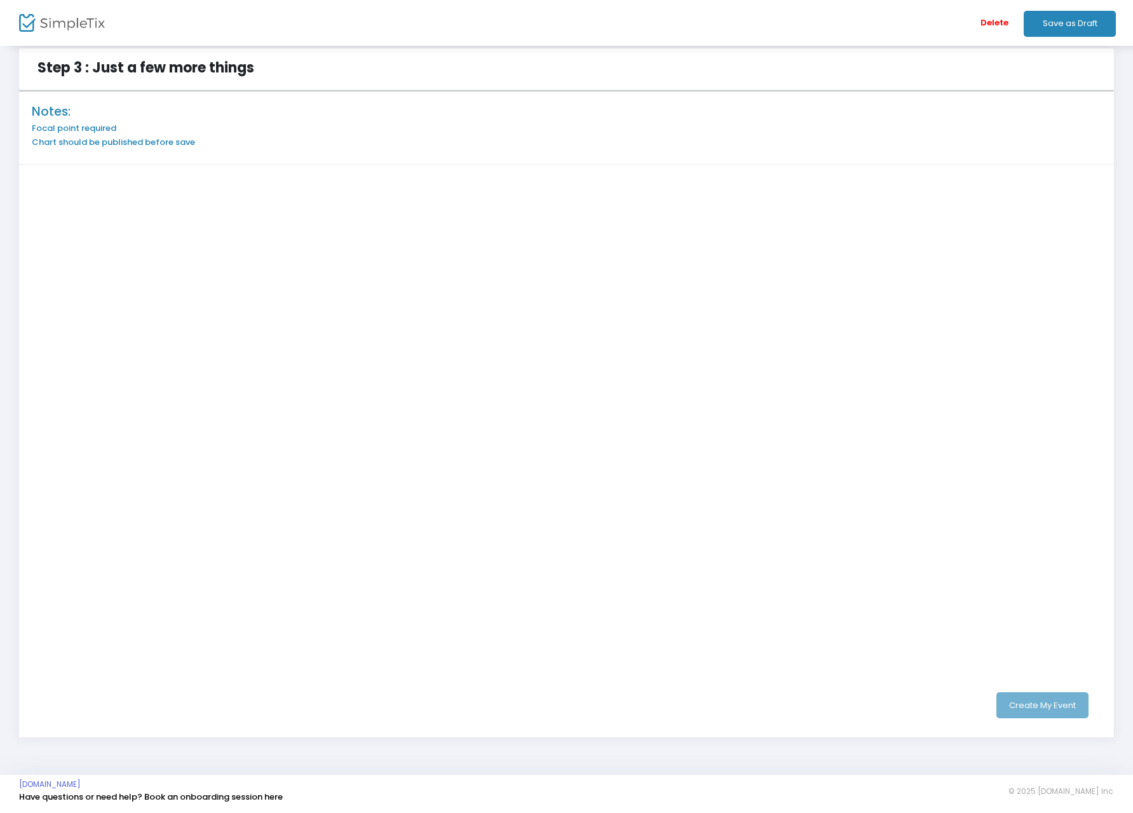
click at [110, 128] on h6 "Focal point required" at bounding box center [567, 128] width 1070 height 10
click at [90, 141] on h6 "Chart should be published before save" at bounding box center [567, 142] width 1070 height 10
click at [278, 147] on div "Notes: Focal point required Chart should be published before save" at bounding box center [566, 128] width 1095 height 73
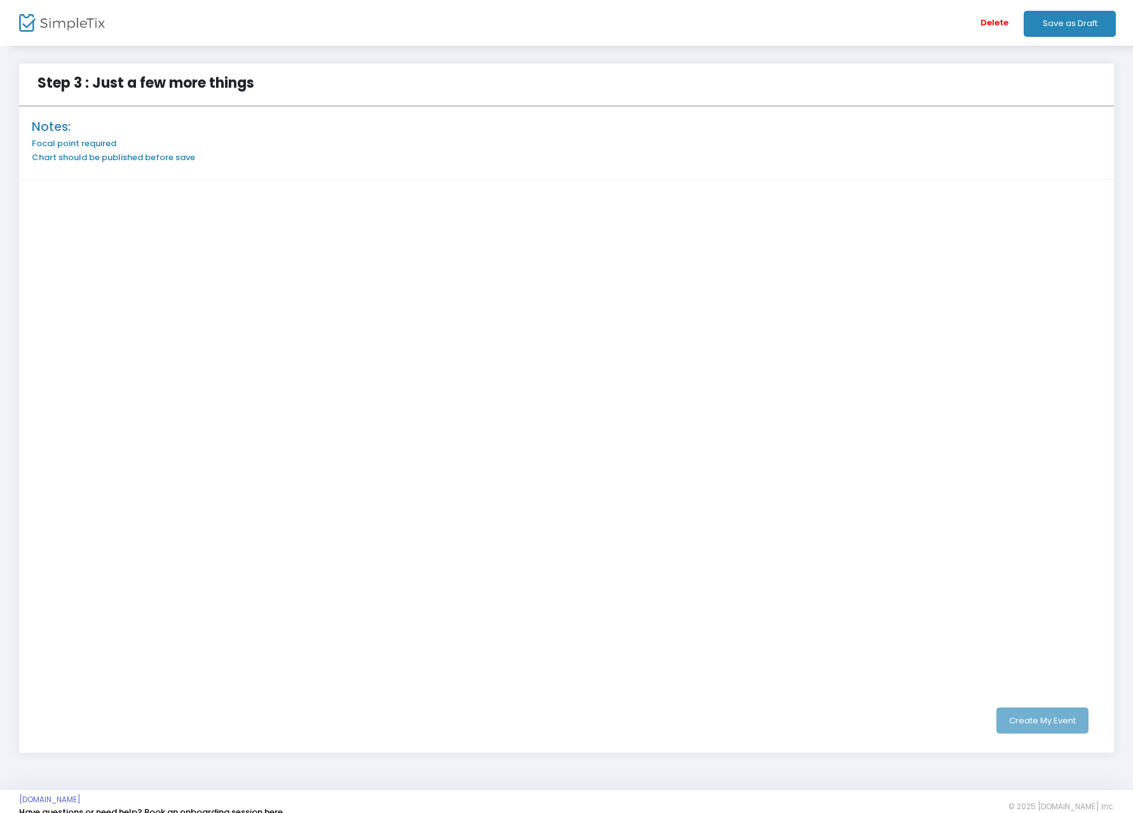
scroll to position [1, 0]
click at [960, 547] on button "Create My Event" at bounding box center [1042, 720] width 92 height 26
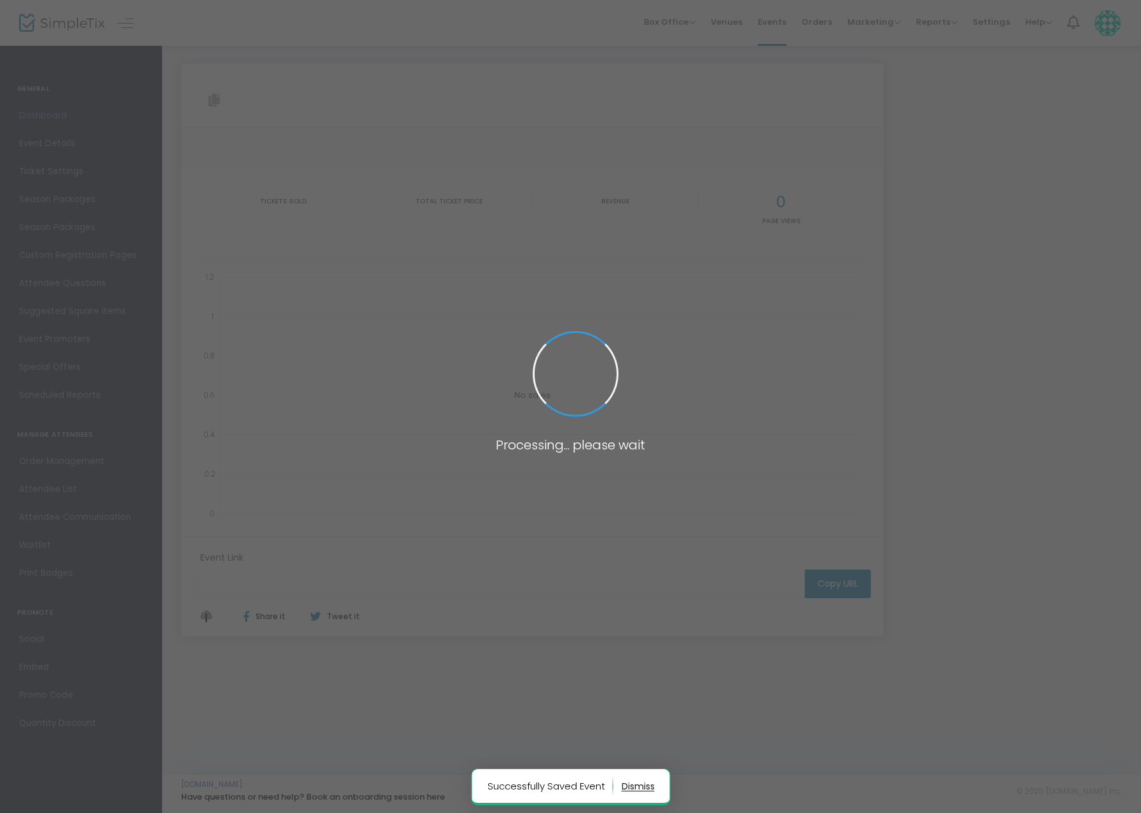
type input "[URL][DOMAIN_NAME]"
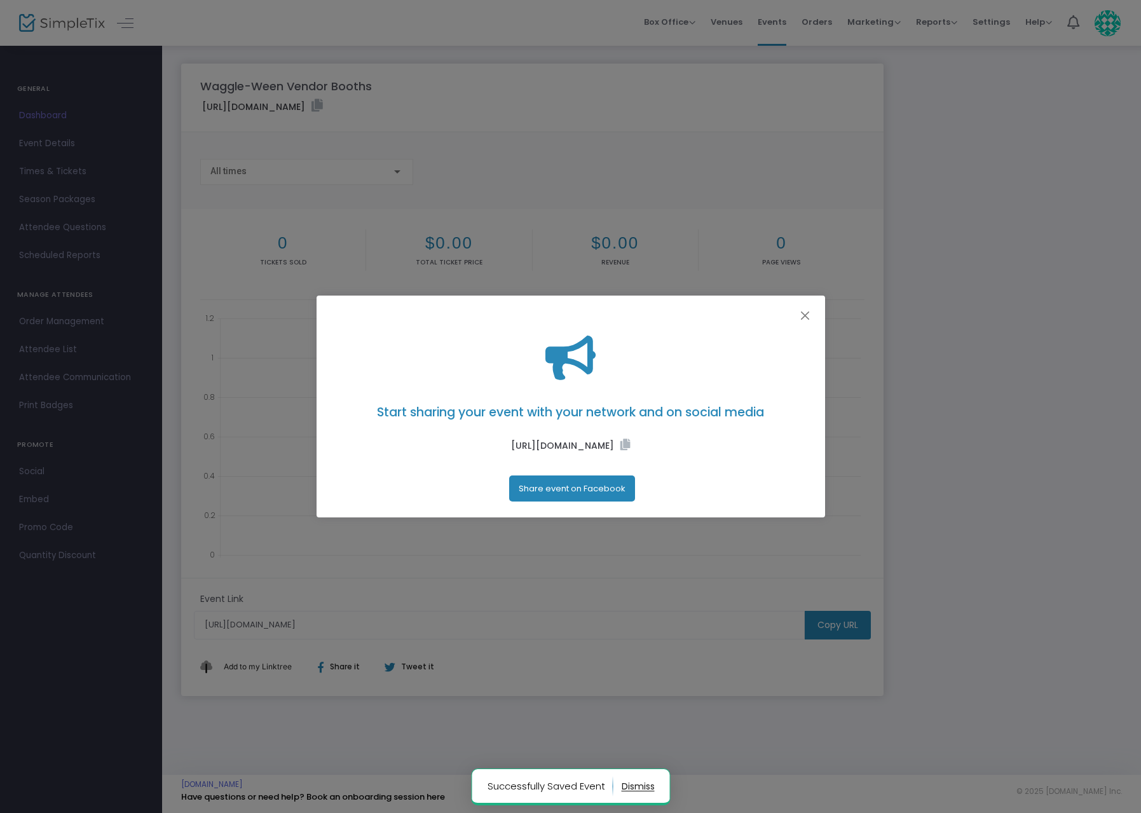
click at [582, 452] on label "[URL][DOMAIN_NAME]" at bounding box center [570, 445] width 119 height 14
click at [620, 450] on icon at bounding box center [625, 443] width 10 height 11
click at [805, 309] on button "Close" at bounding box center [804, 315] width 17 height 17
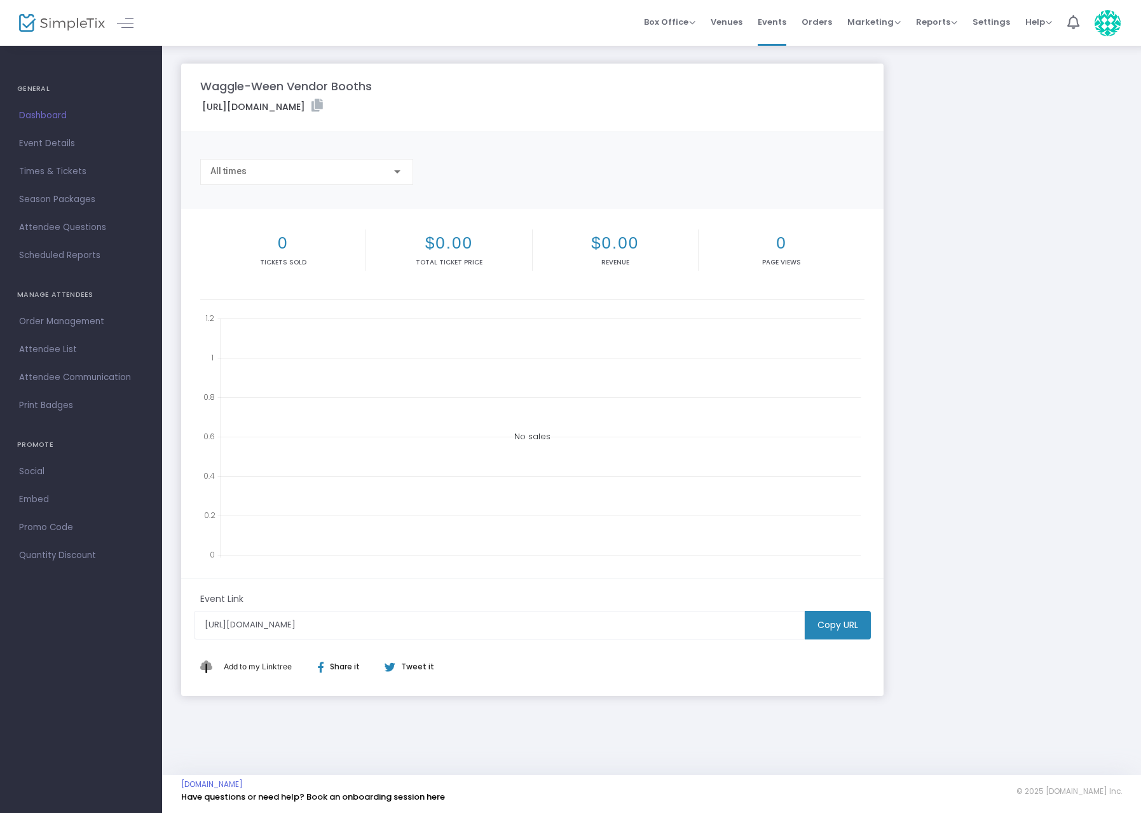
click at [374, 451] on div "No sales" at bounding box center [532, 436] width 664 height 254
click at [62, 149] on span "Event Details" at bounding box center [81, 143] width 124 height 17
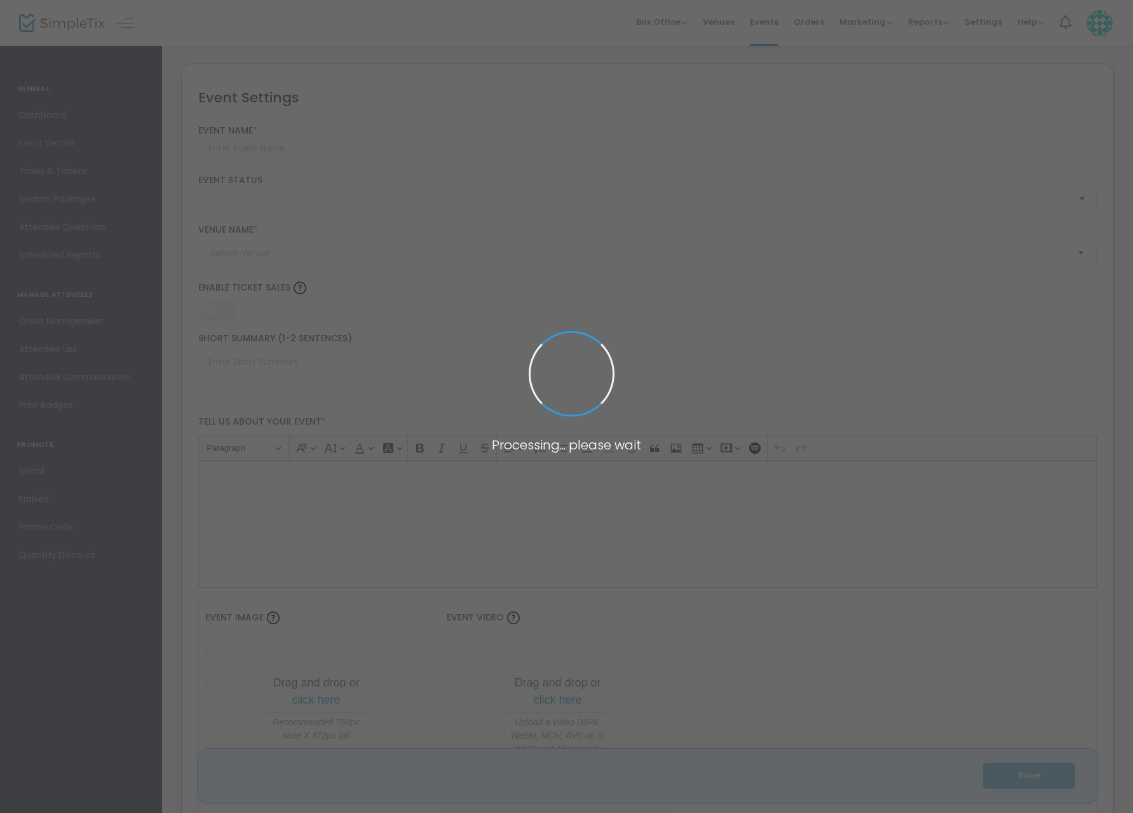
type input "Waggle-Ween Vendor Booths"
type textarea "Waggle-Ween booth reservation"
type input "8.2500 %"
type input "Buy Tickets"
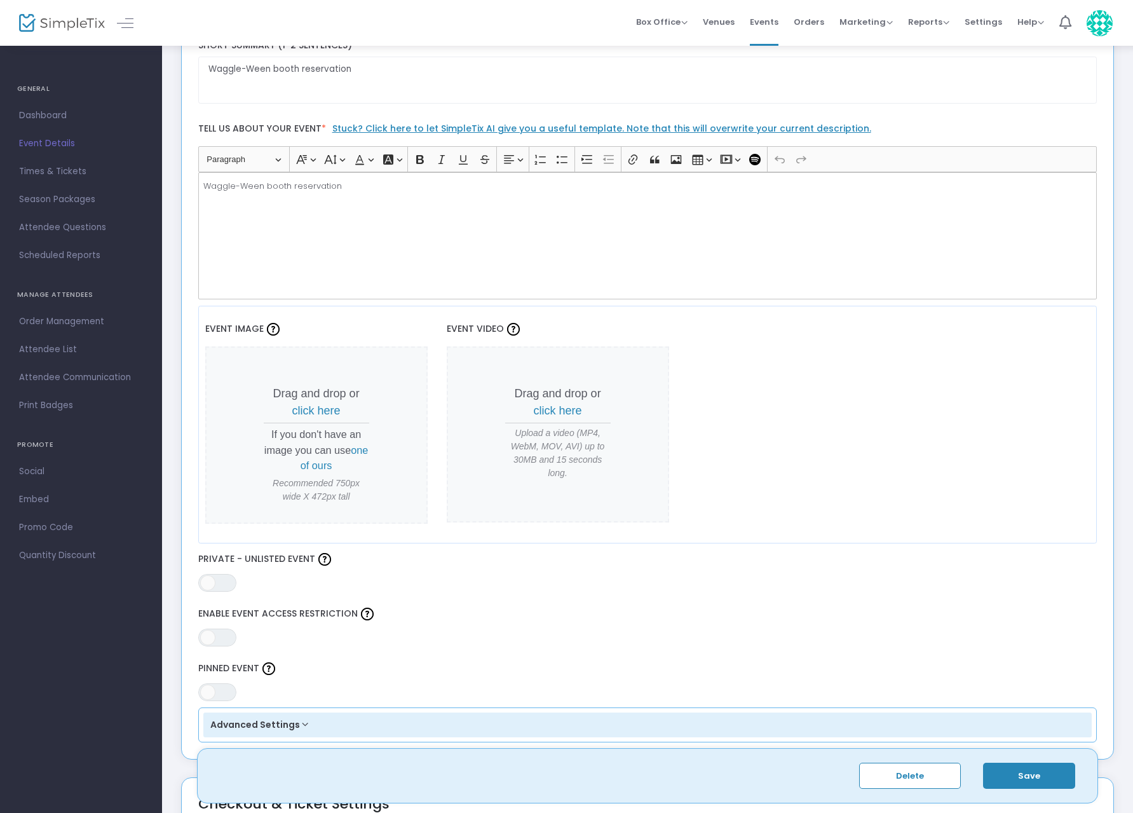
scroll to position [306, 0]
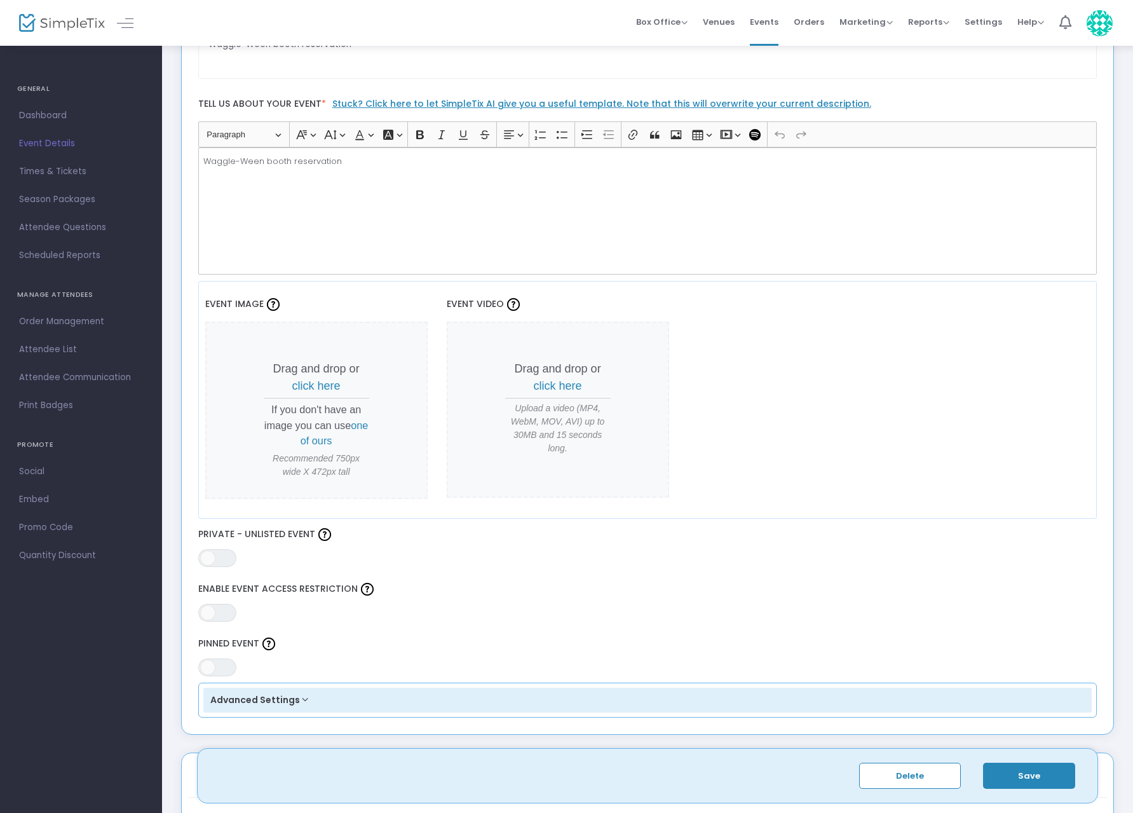
click at [321, 386] on span "click here" at bounding box center [316, 385] width 48 height 13
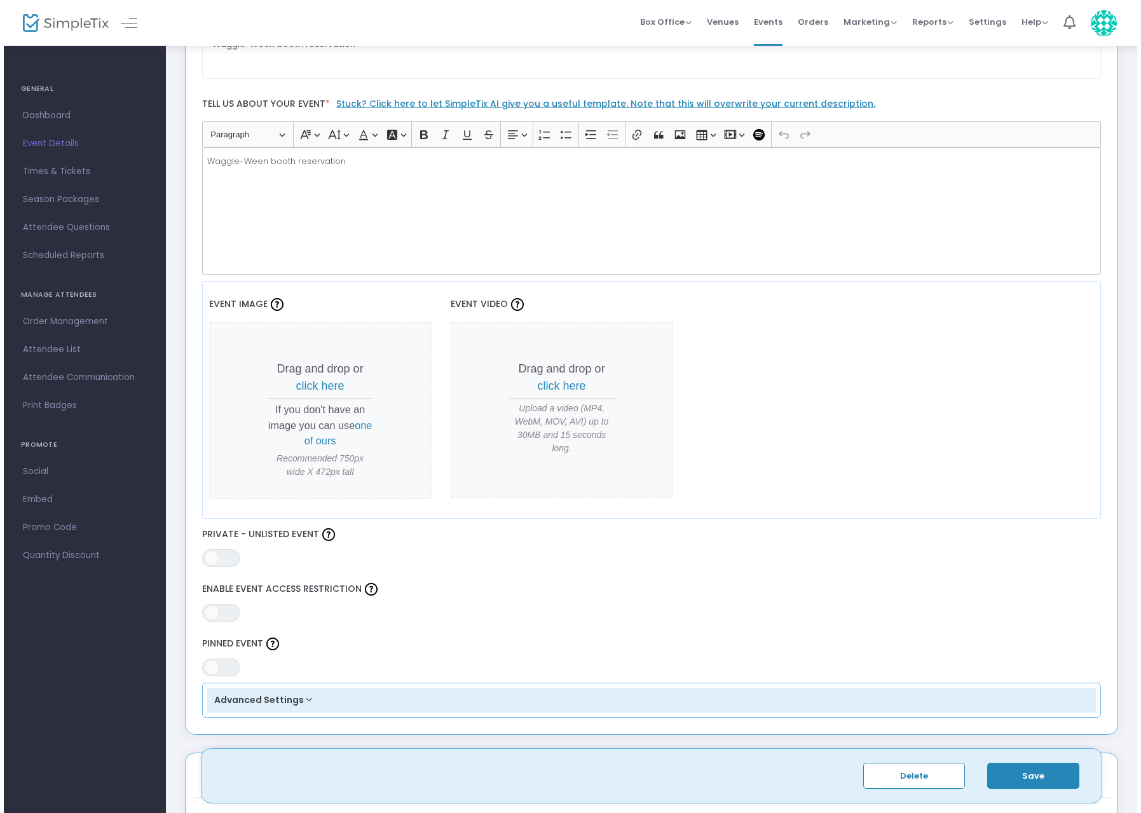
scroll to position [0, 0]
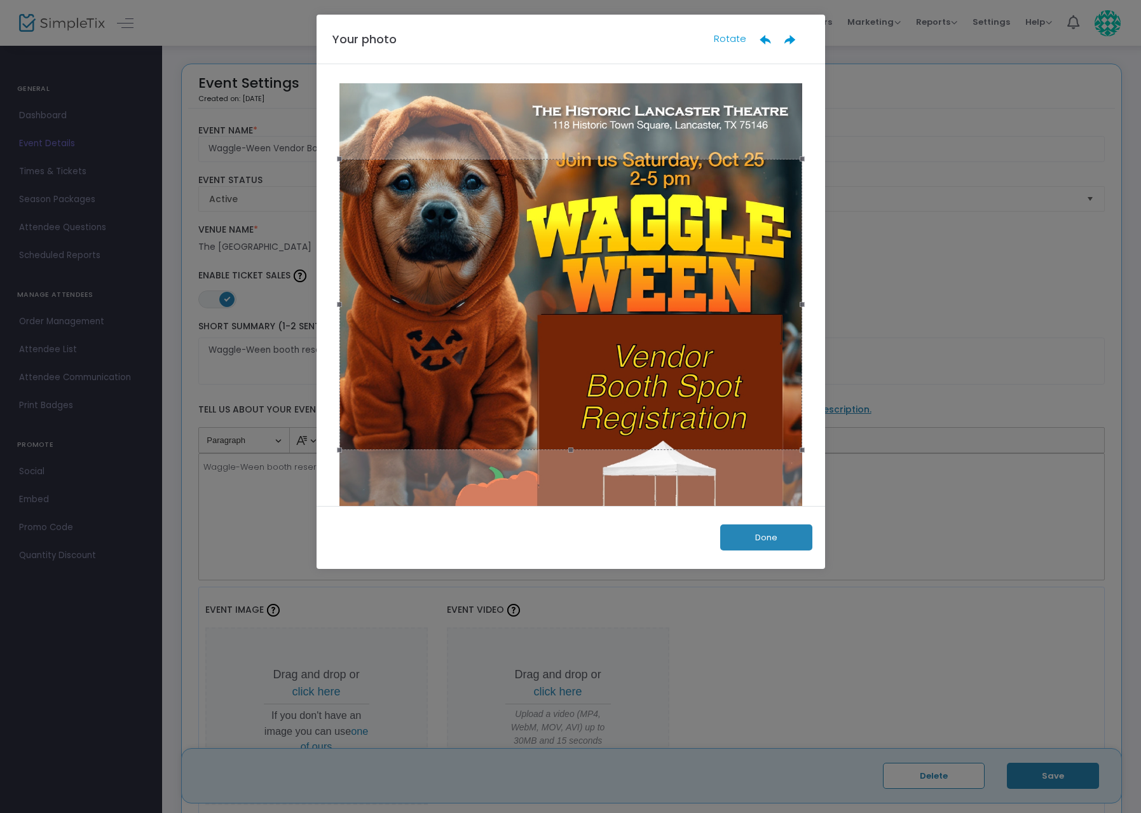
drag, startPoint x: 524, startPoint y: 408, endPoint x: 539, endPoint y: 398, distance: 17.8
click at [539, 398] on div at bounding box center [570, 304] width 463 height 291
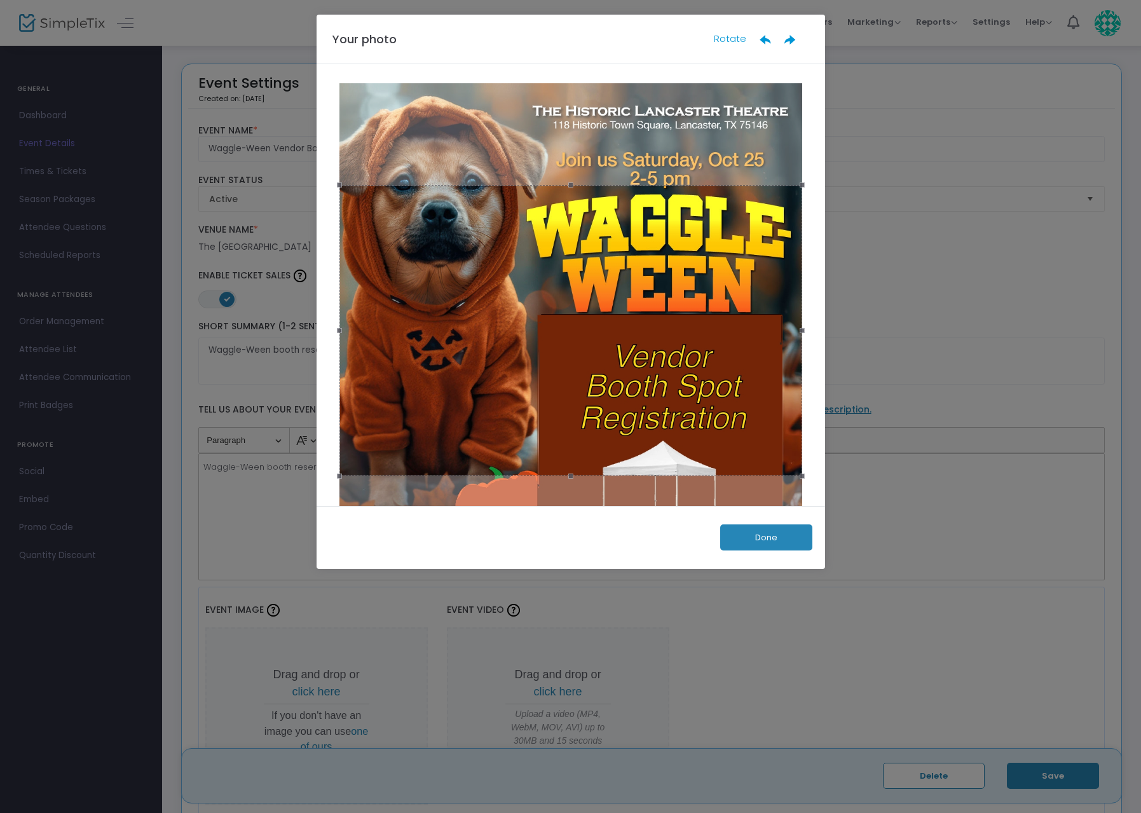
drag, startPoint x: 539, startPoint y: 398, endPoint x: 541, endPoint y: 424, distance: 26.2
click at [541, 424] on div at bounding box center [570, 330] width 463 height 291
click at [773, 545] on button "Done" at bounding box center [766, 537] width 92 height 26
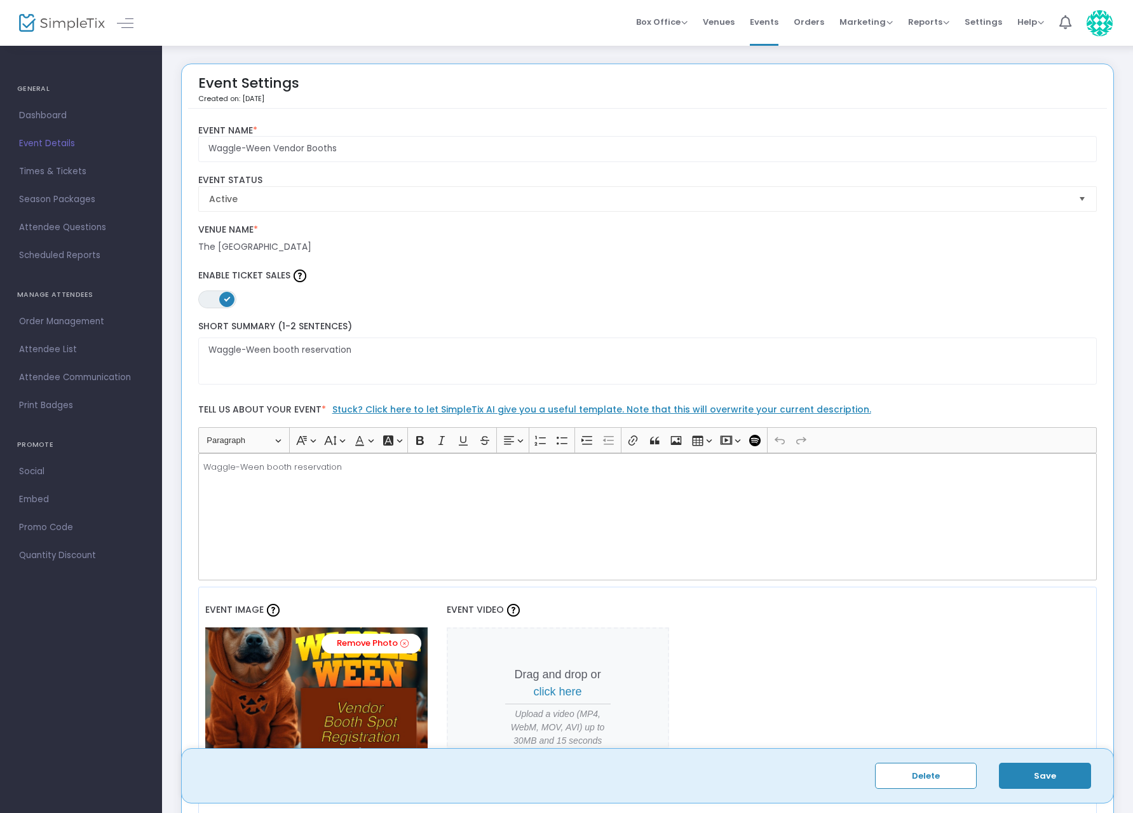
click at [960, 547] on button "Save" at bounding box center [1045, 776] width 92 height 26
click at [48, 114] on span "Dashboard" at bounding box center [81, 115] width 124 height 17
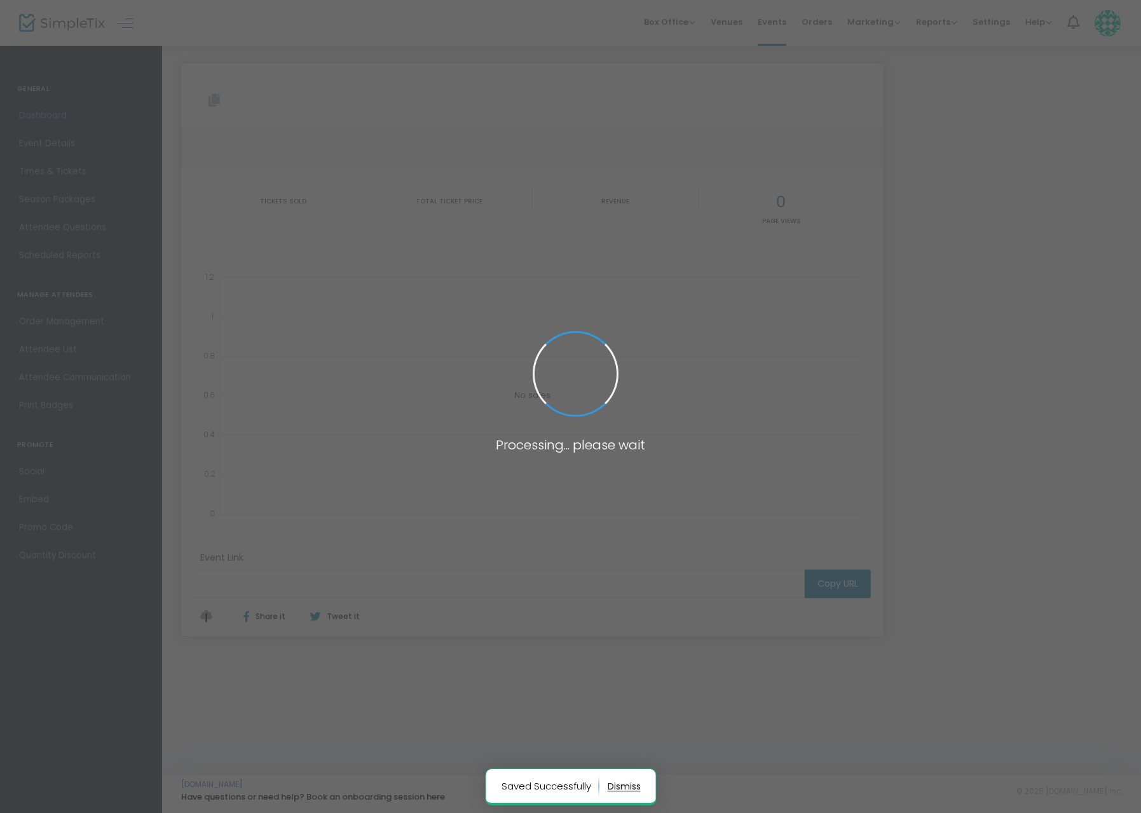
type input "[URL][DOMAIN_NAME]"
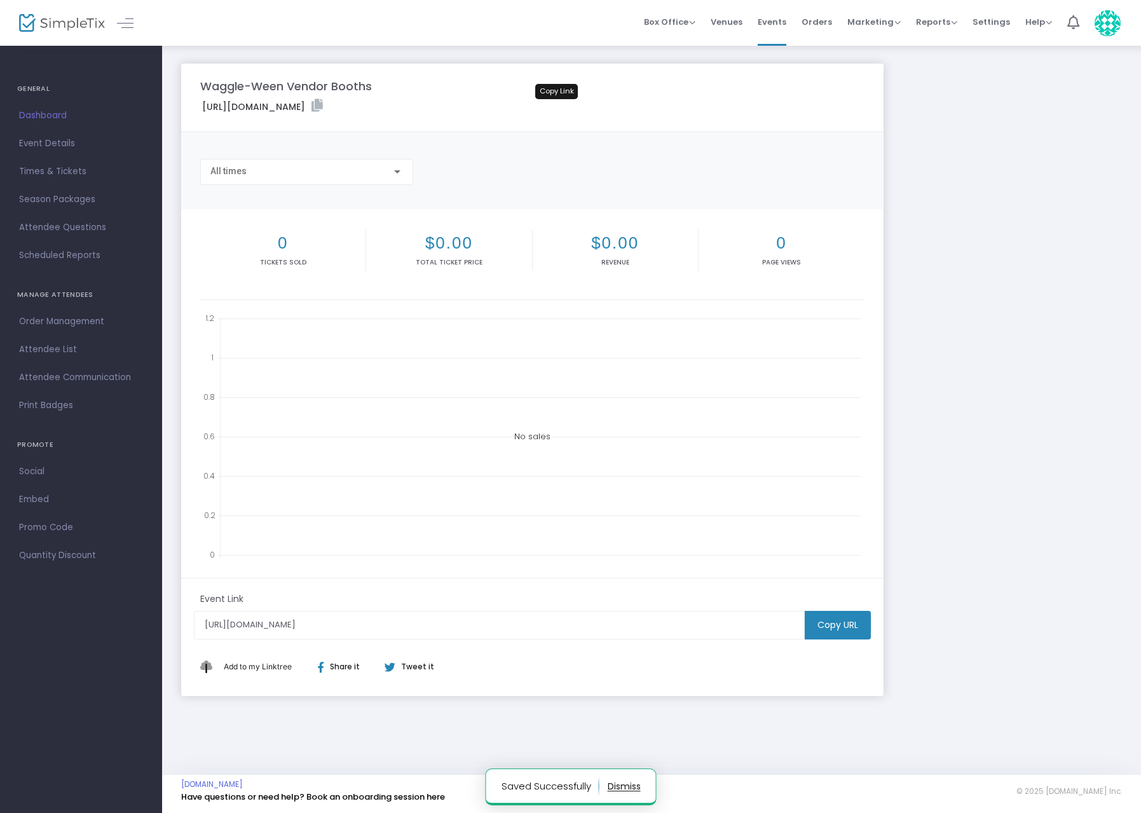
click at [323, 108] on icon at bounding box center [316, 105] width 11 height 13
click at [323, 104] on icon at bounding box center [316, 105] width 11 height 13
click at [59, 116] on span "Dashboard" at bounding box center [81, 115] width 124 height 17
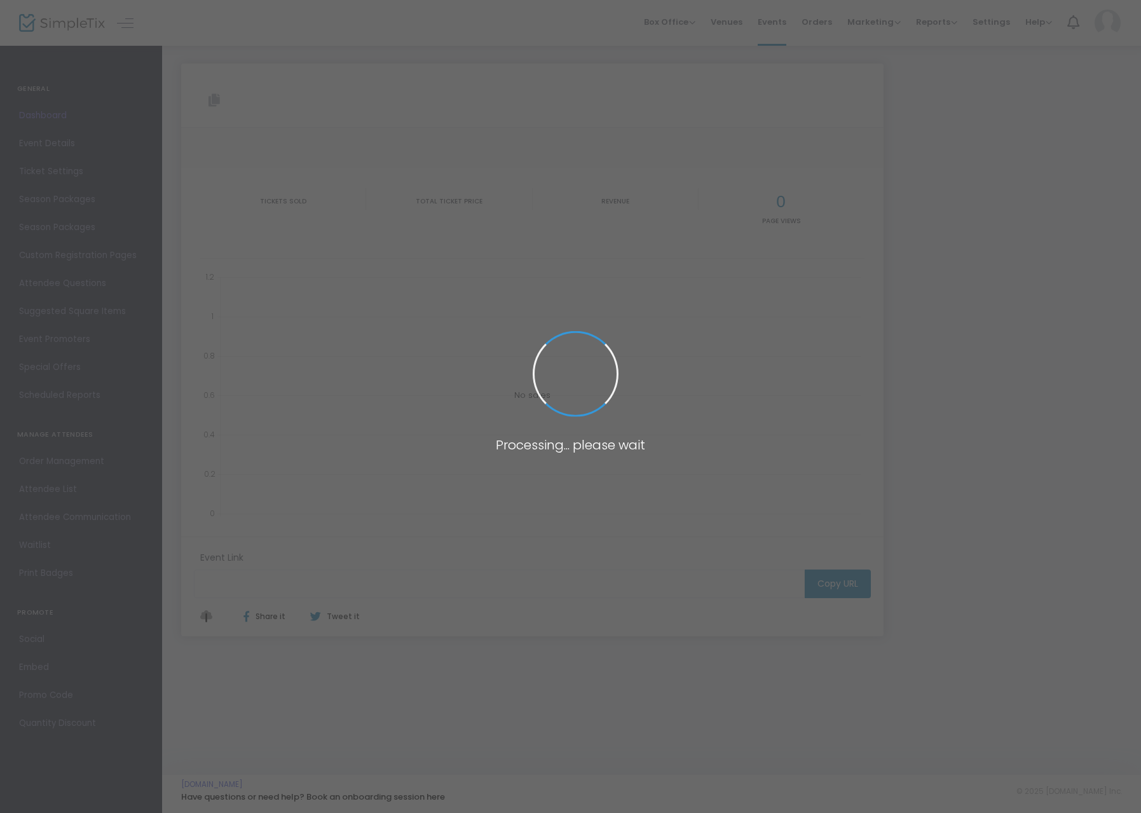
type input "[URL][DOMAIN_NAME]"
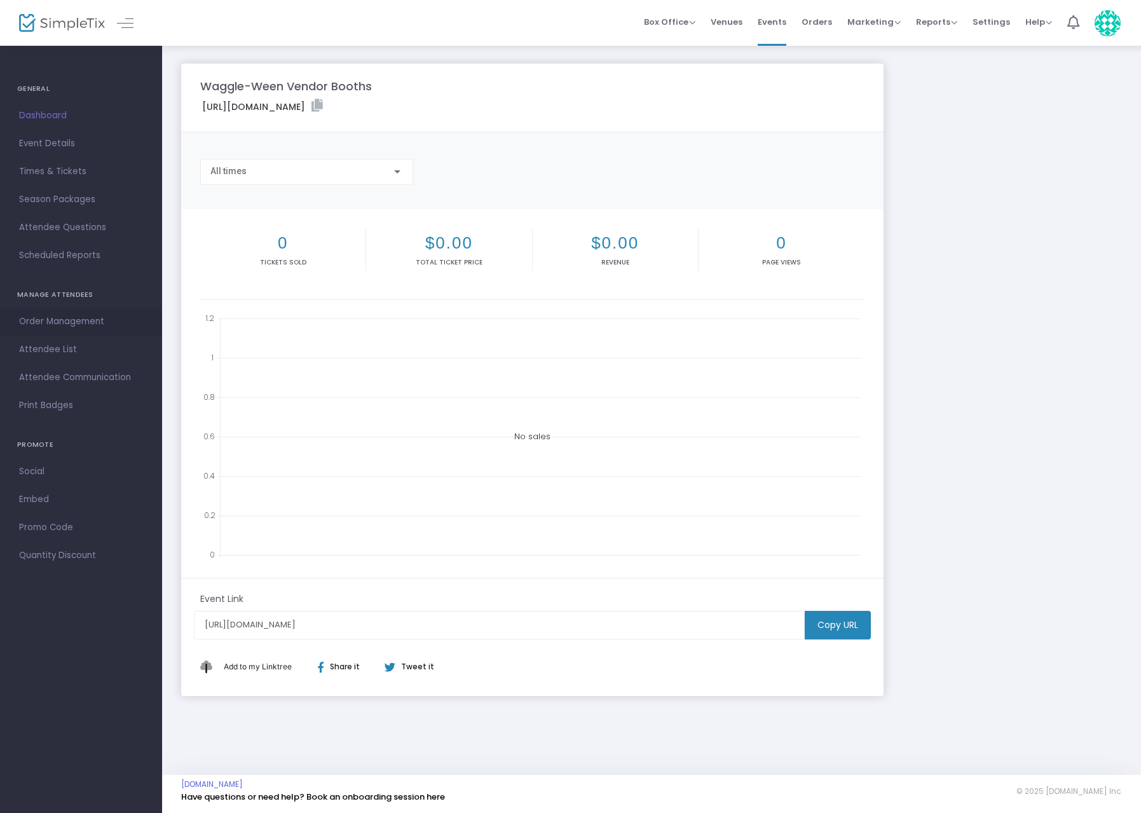
click at [80, 327] on span "Order Management" at bounding box center [81, 321] width 124 height 17
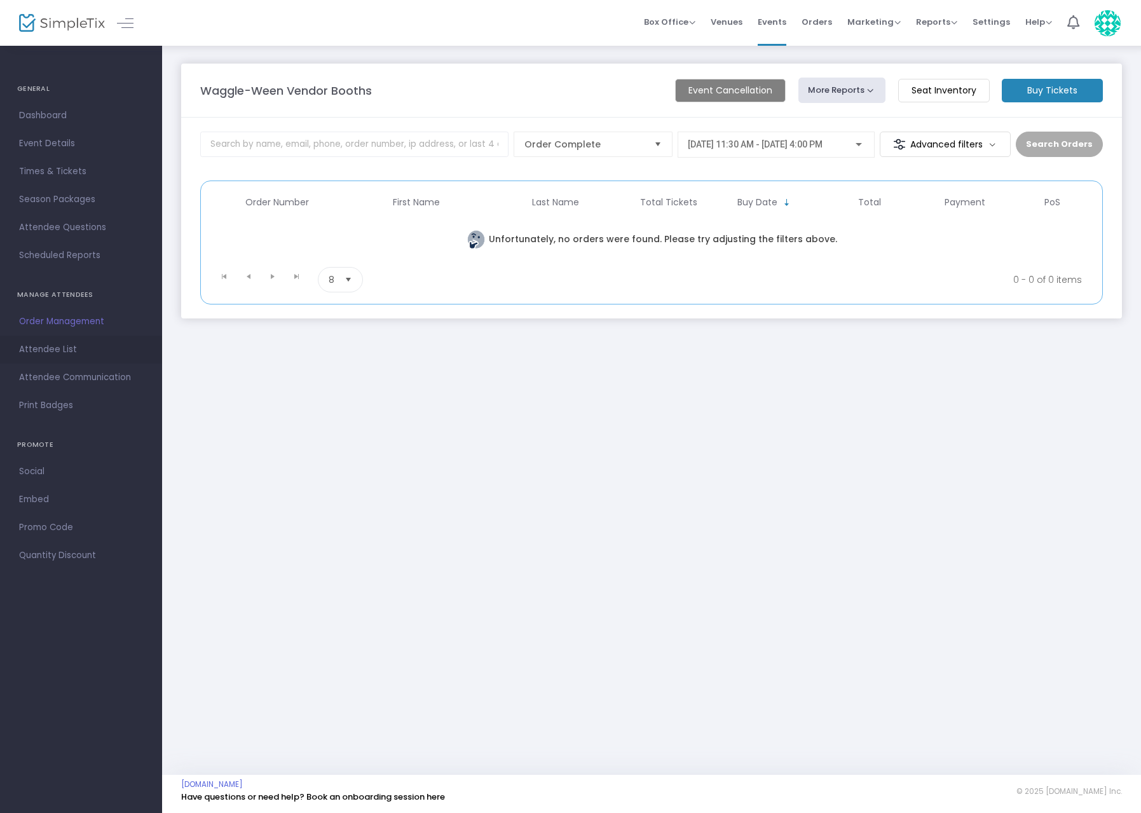
click at [50, 346] on span "Attendee List" at bounding box center [81, 349] width 124 height 17
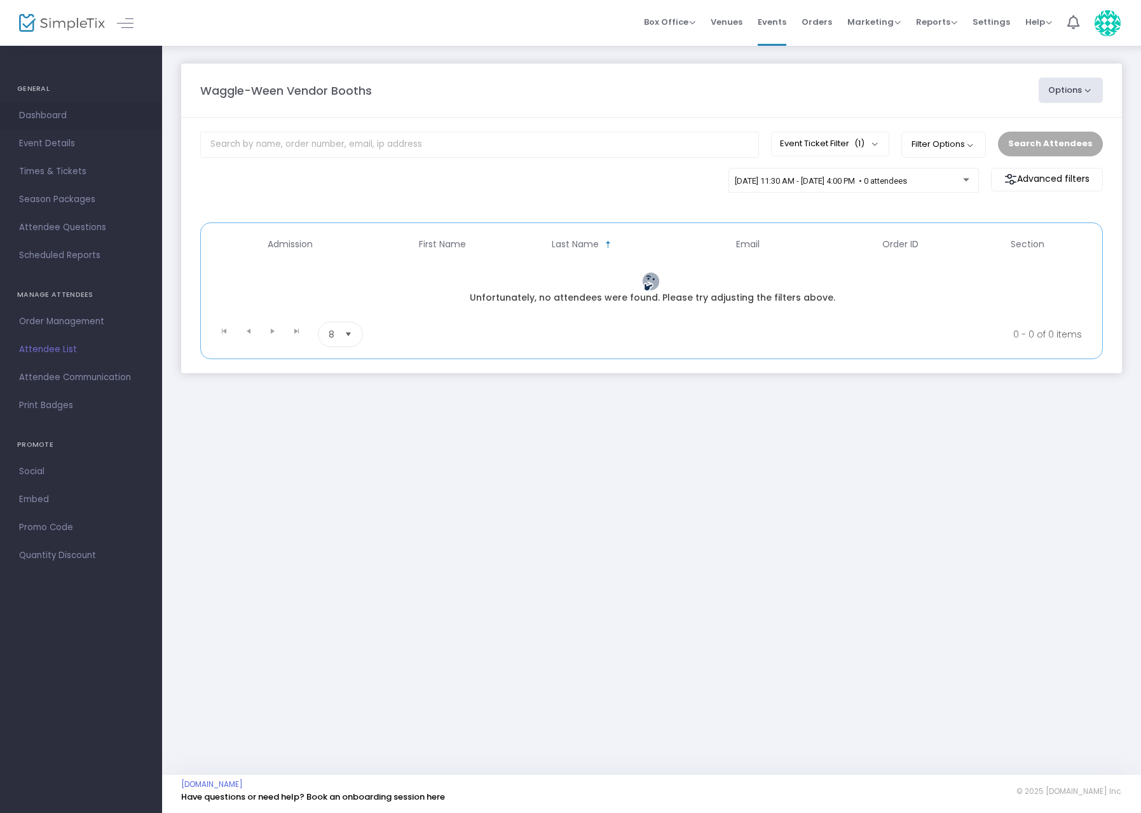
click at [43, 123] on span "Dashboard" at bounding box center [81, 115] width 124 height 17
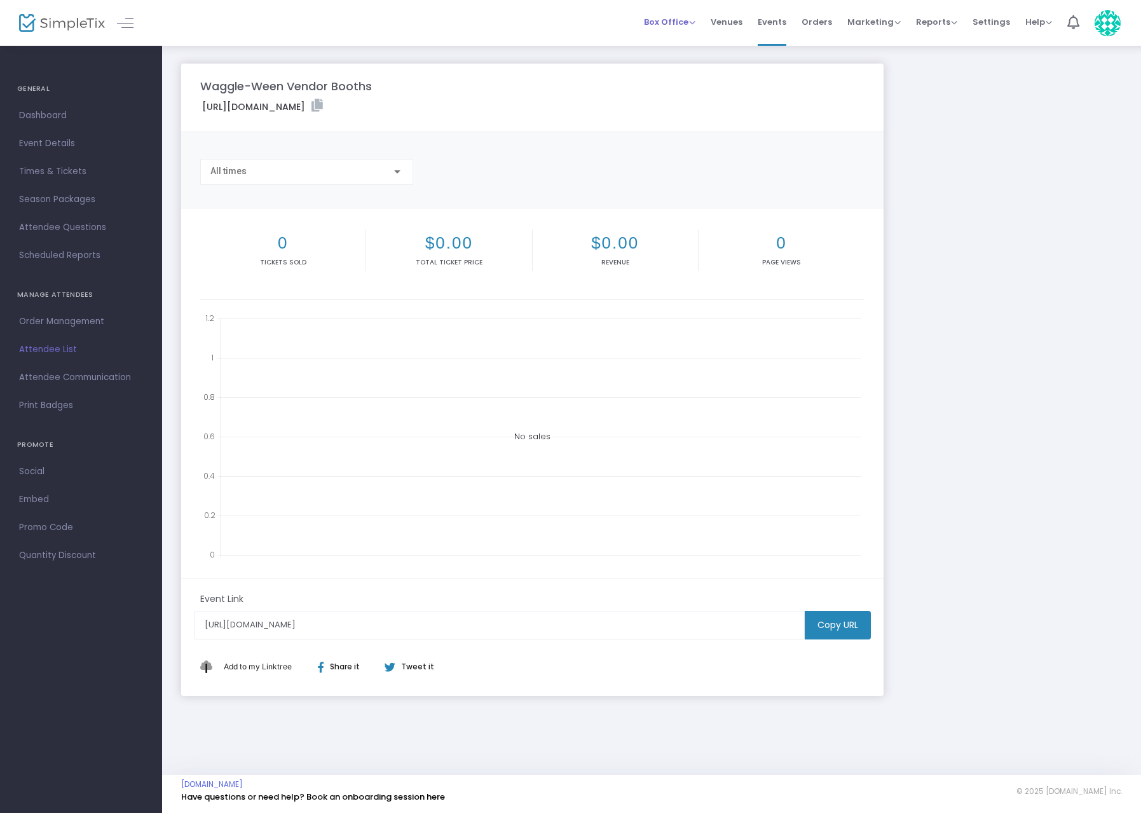
click at [694, 25] on span "Box Office" at bounding box center [669, 22] width 51 height 12
click at [695, 23] on span "Box Office" at bounding box center [669, 22] width 51 height 12
click at [43, 410] on span "Print Badges" at bounding box center [81, 405] width 124 height 17
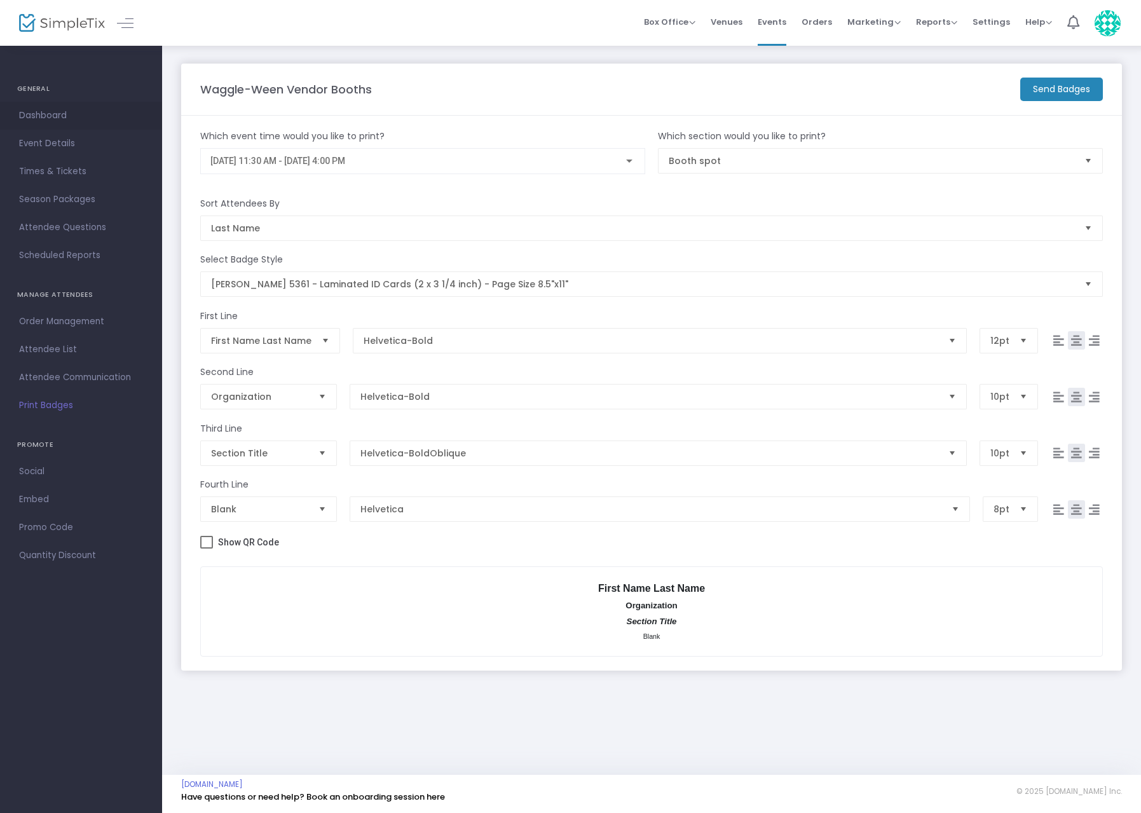
click at [48, 116] on span "Dashboard" at bounding box center [81, 115] width 124 height 17
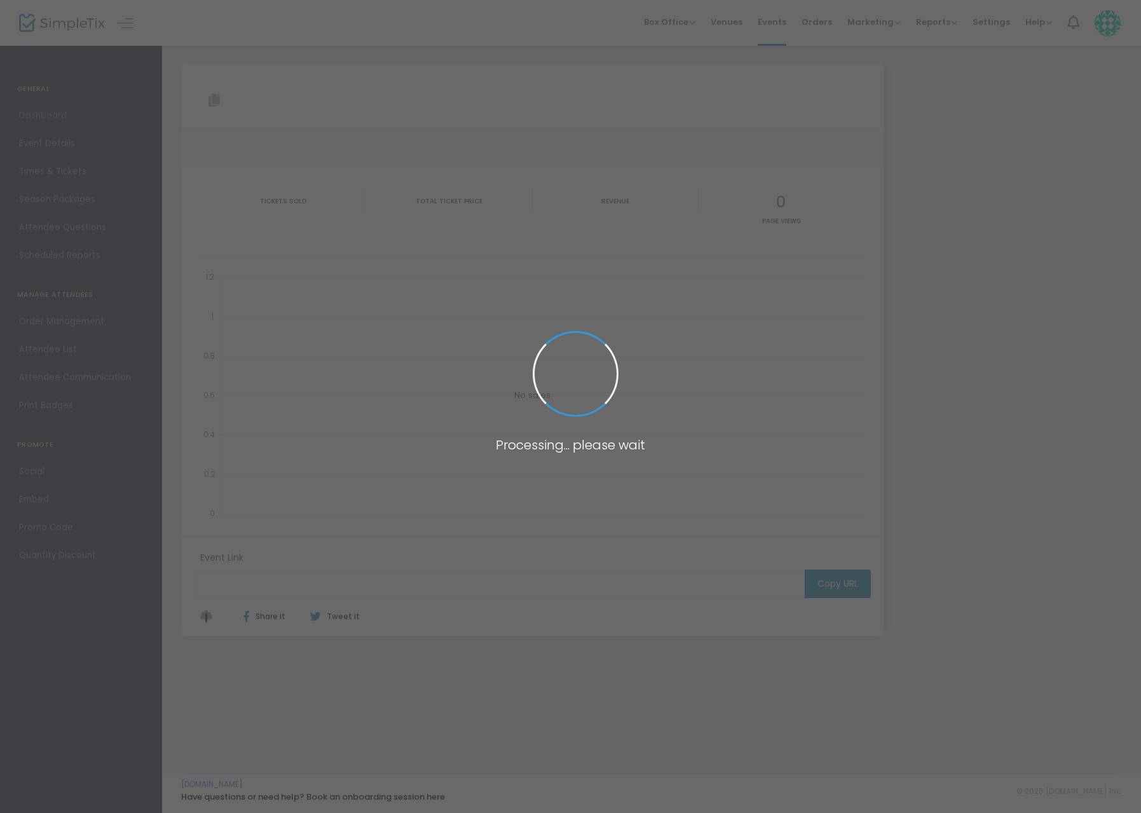
type input "[URL][DOMAIN_NAME]"
